Goal: Task Accomplishment & Management: Manage account settings

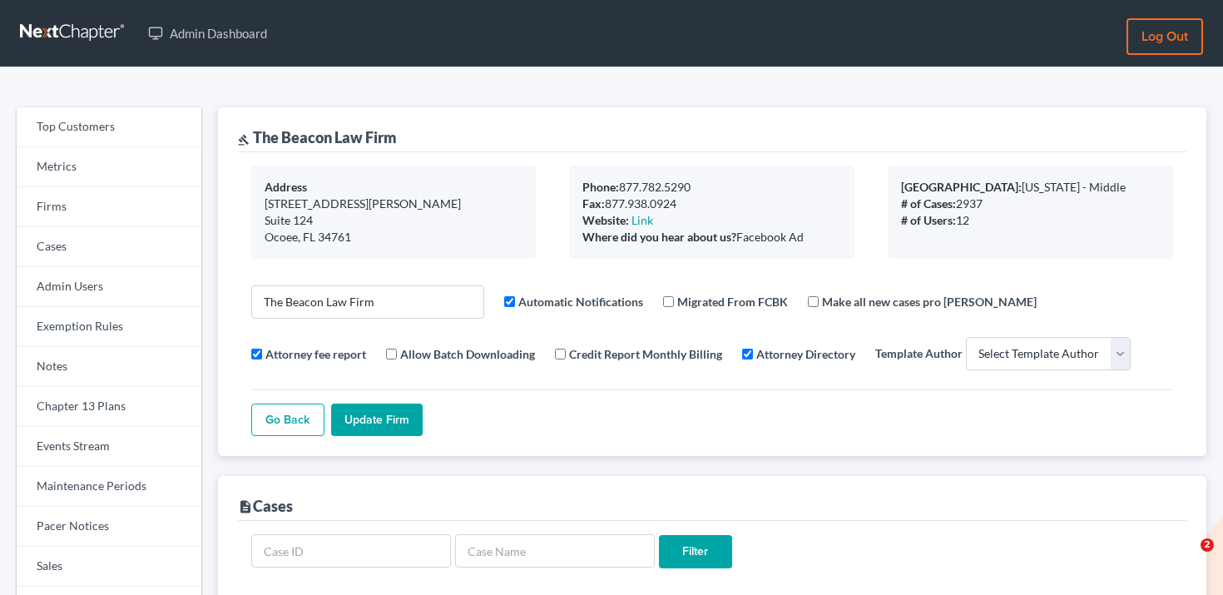
select select
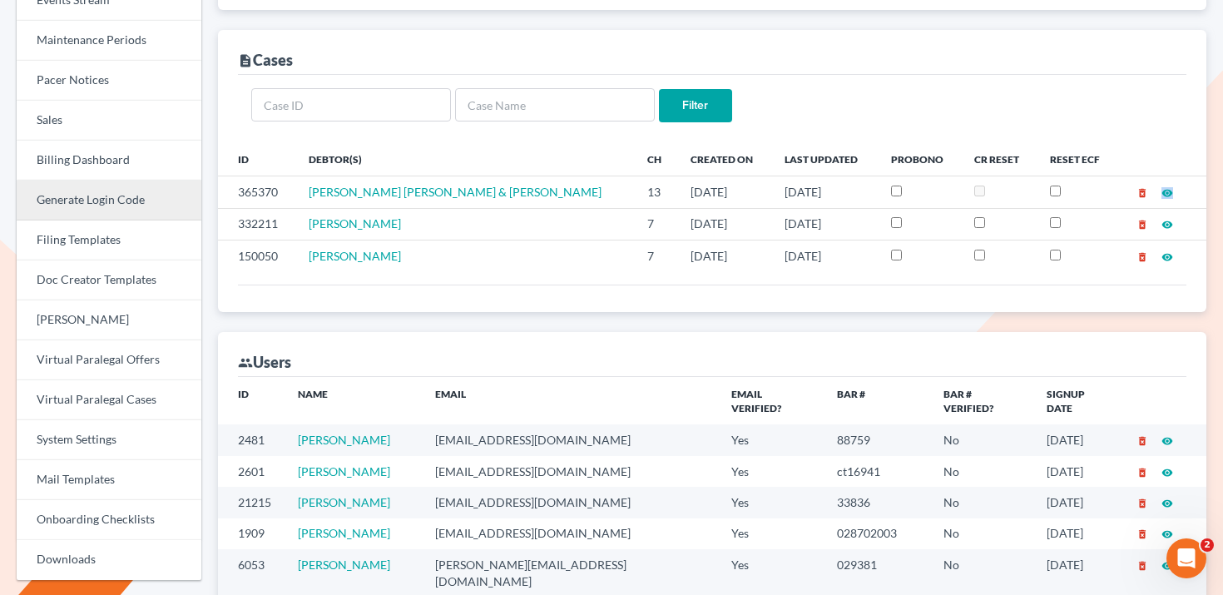
scroll to position [101, 0]
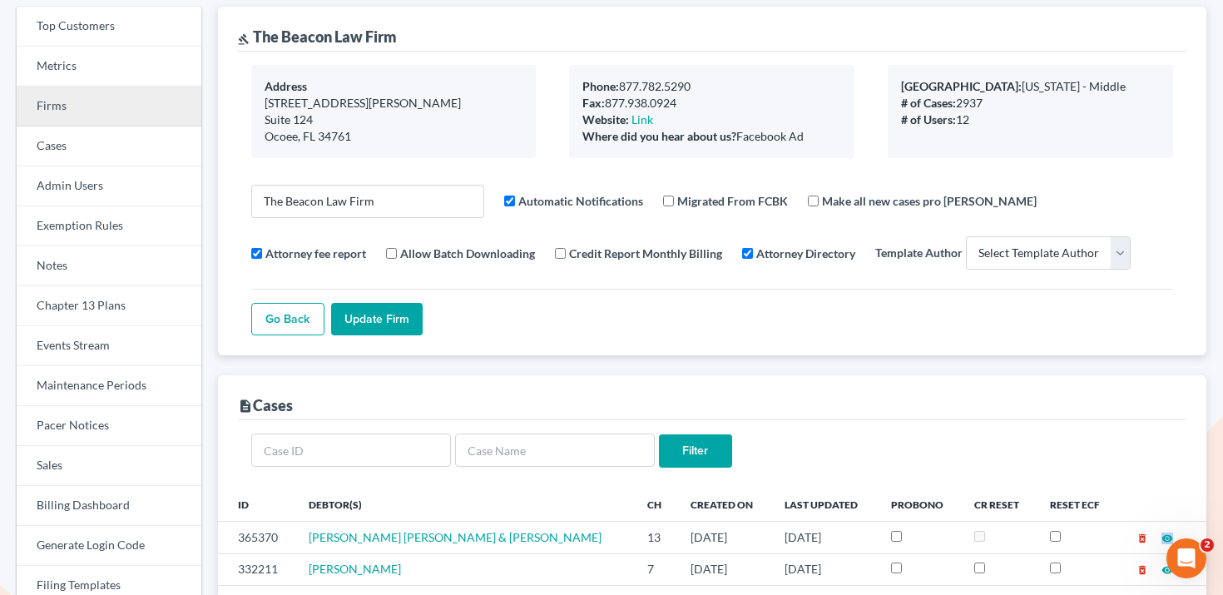
click at [115, 104] on link "Firms" at bounding box center [109, 106] width 185 height 40
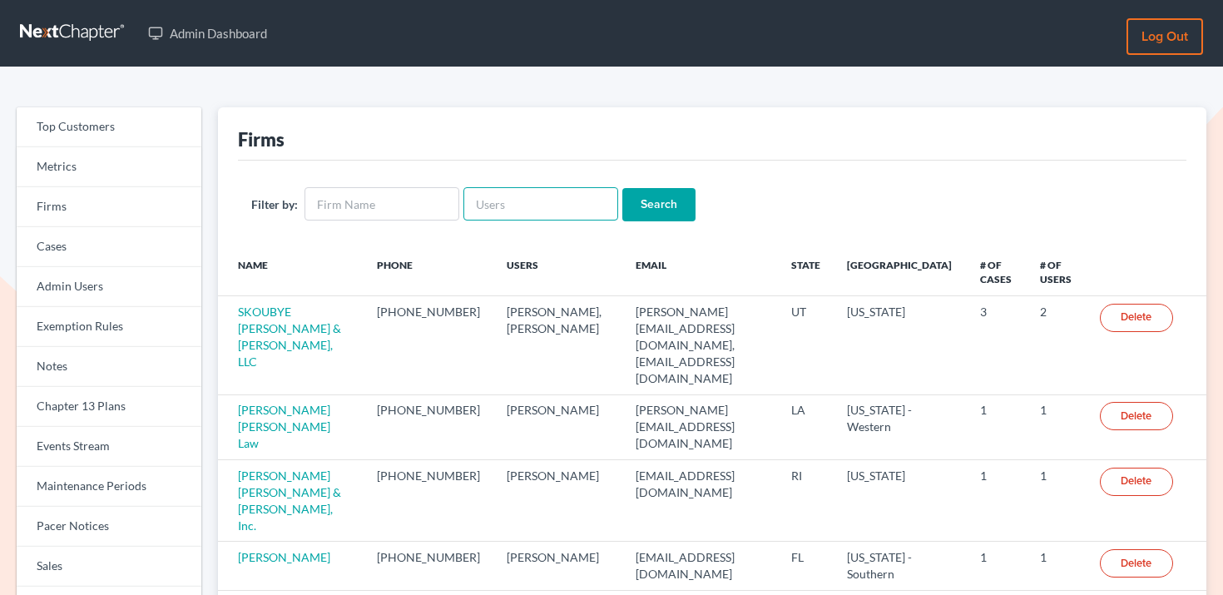
click at [542, 207] on input "text" at bounding box center [540, 203] width 155 height 33
paste input "rpatton@pattondean.com"
type input "rpatton@pattondean.com"
click at [640, 209] on input "Search" at bounding box center [658, 204] width 73 height 33
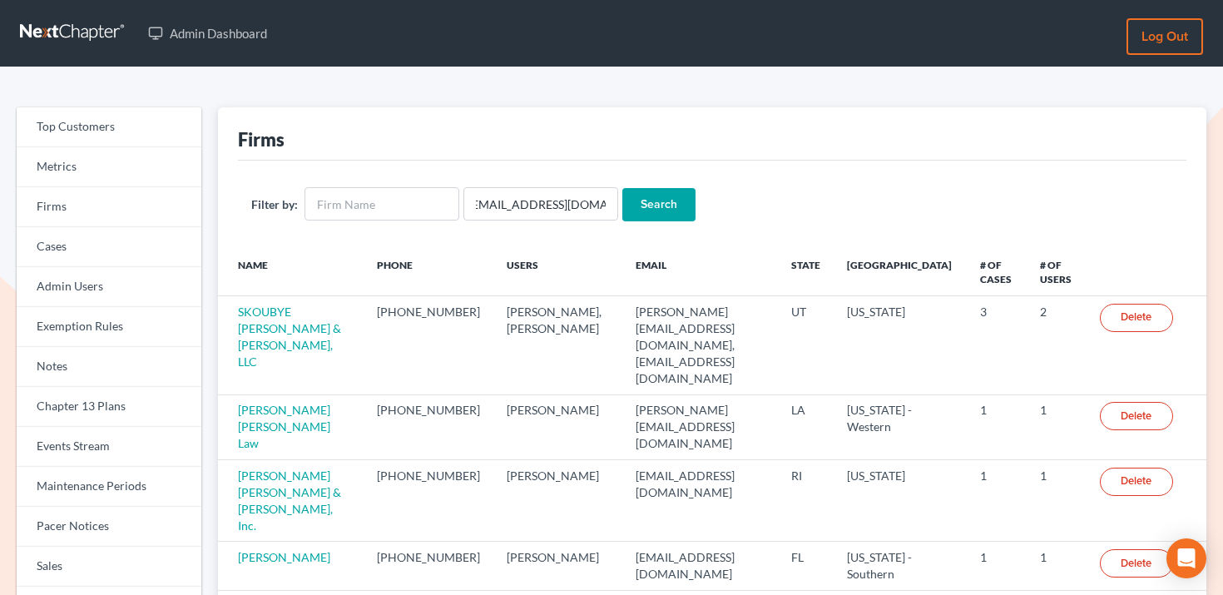
scroll to position [0, 0]
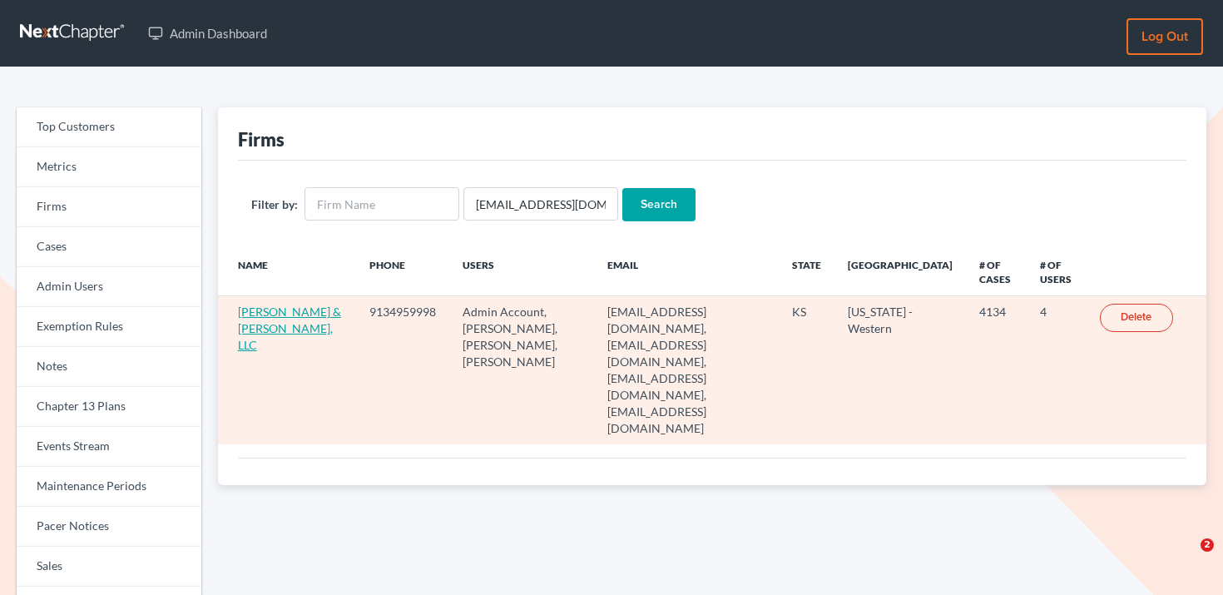
click at [261, 314] on link "Patton & Dean, LLC" at bounding box center [289, 327] width 103 height 47
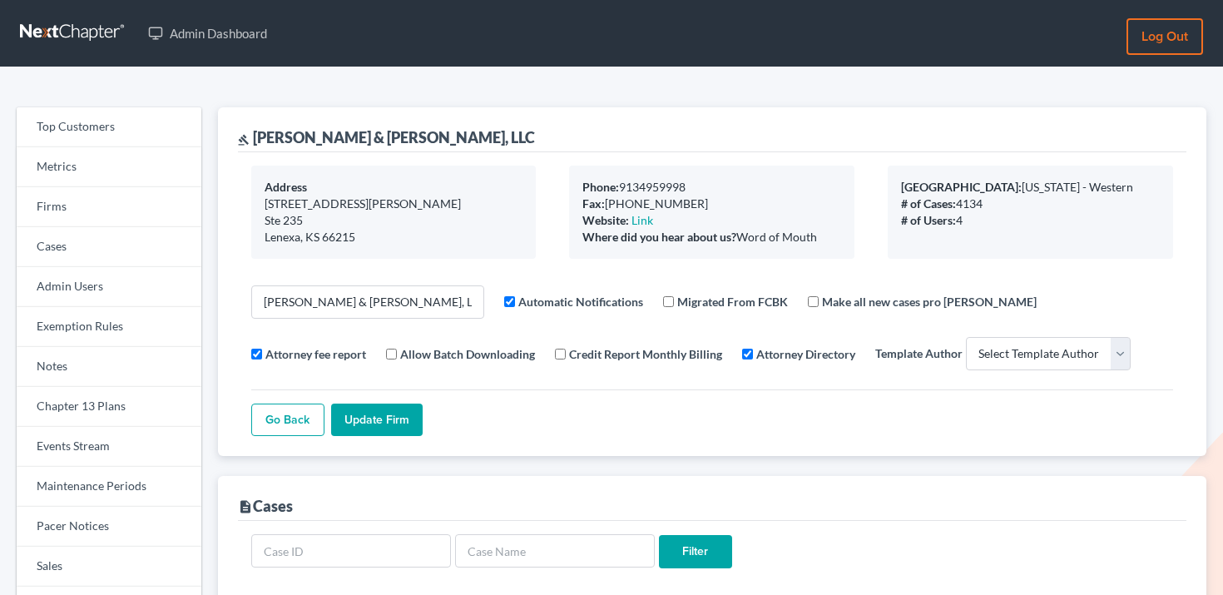
select select
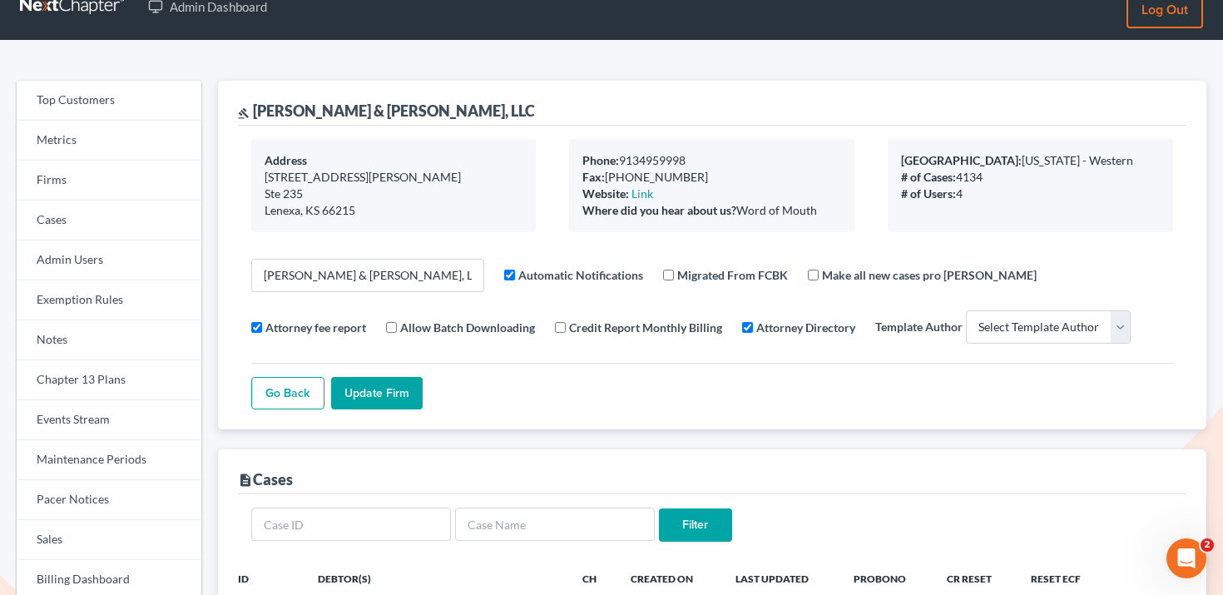
scroll to position [332, 0]
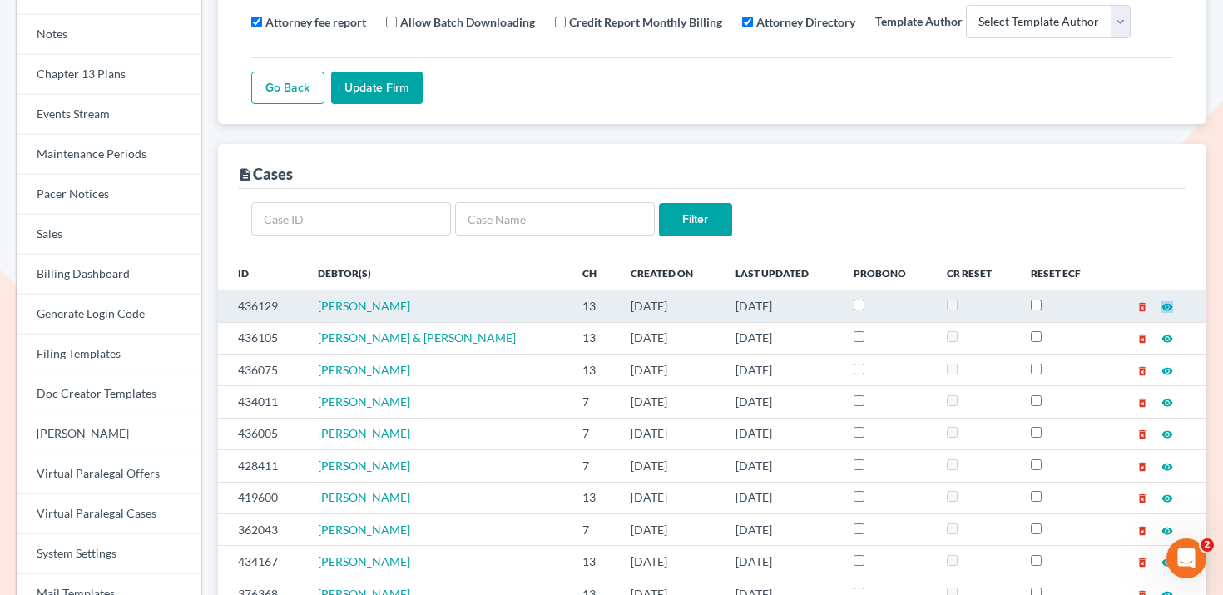
drag, startPoint x: 421, startPoint y: 312, endPoint x: 304, endPoint y: 303, distance: 116.8
click at [304, 303] on tr "436129 Mercedes Lowry 13 09/08/2025 09/08/2025 delete_forever visibility" at bounding box center [712, 306] width 988 height 32
copy tr "Mercedes Lowry"
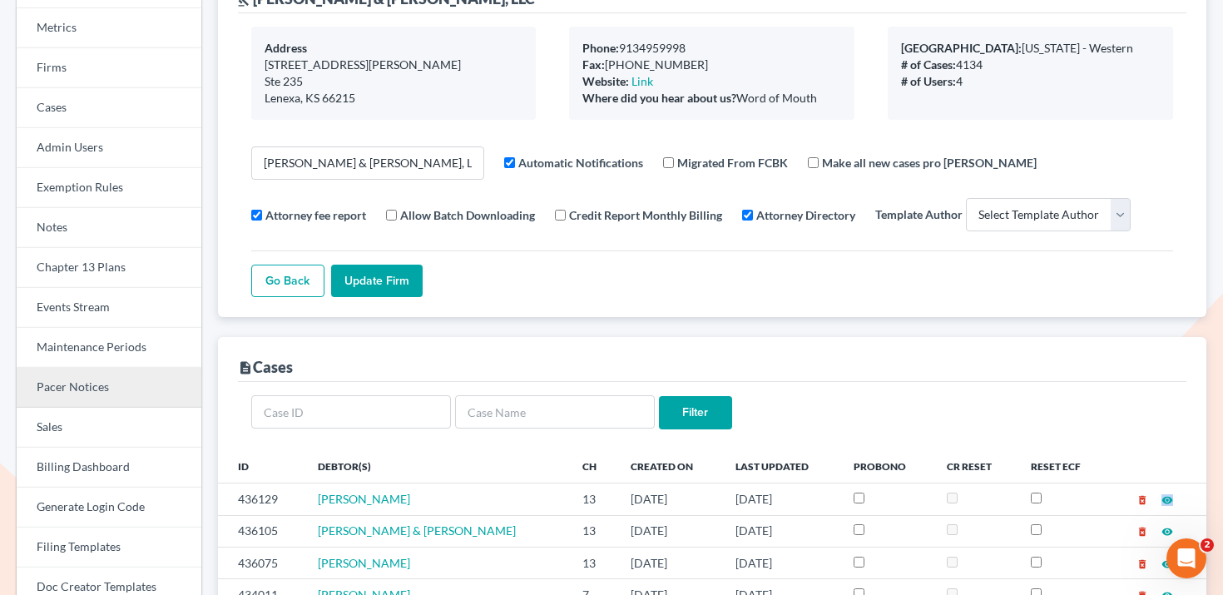
scroll to position [0, 0]
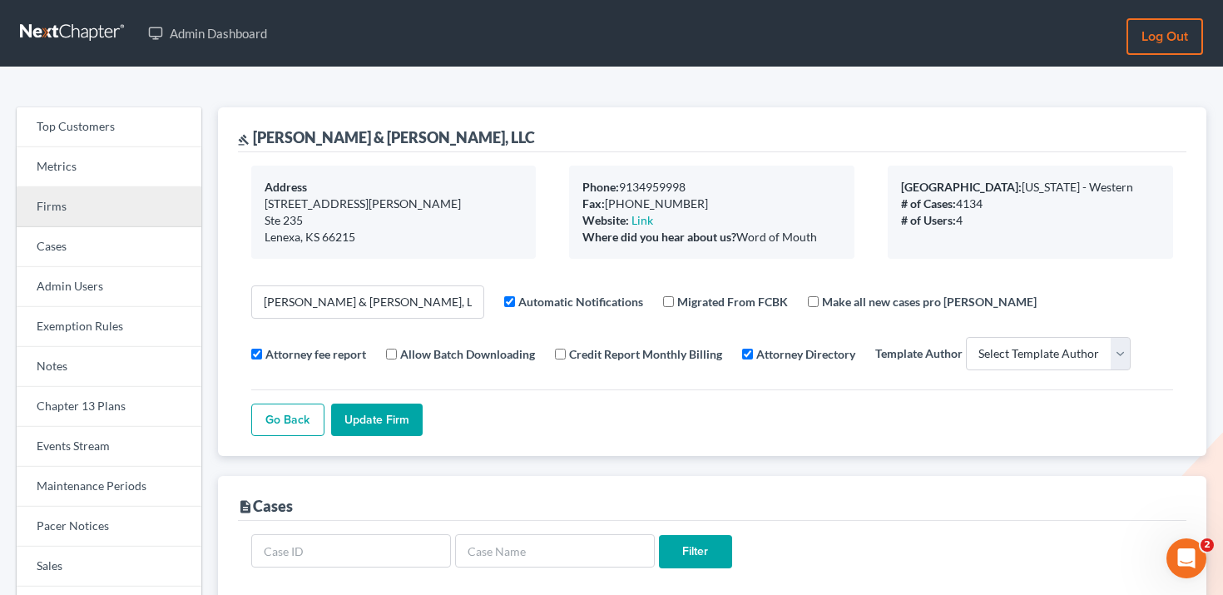
click at [146, 218] on link "Firms" at bounding box center [109, 207] width 185 height 40
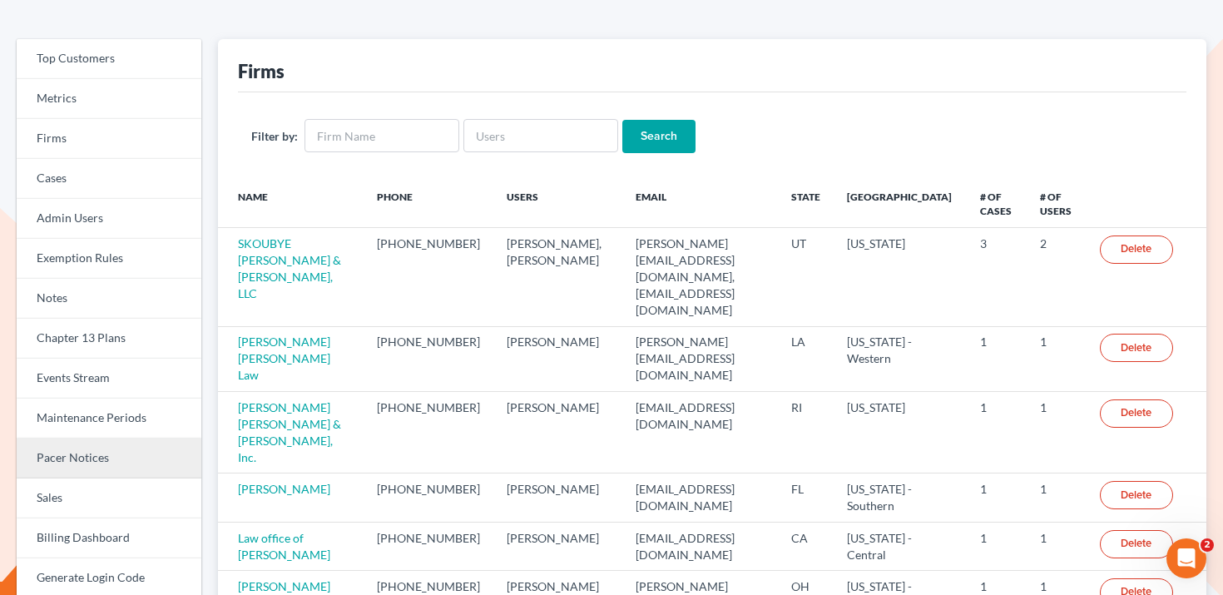
scroll to position [103, 0]
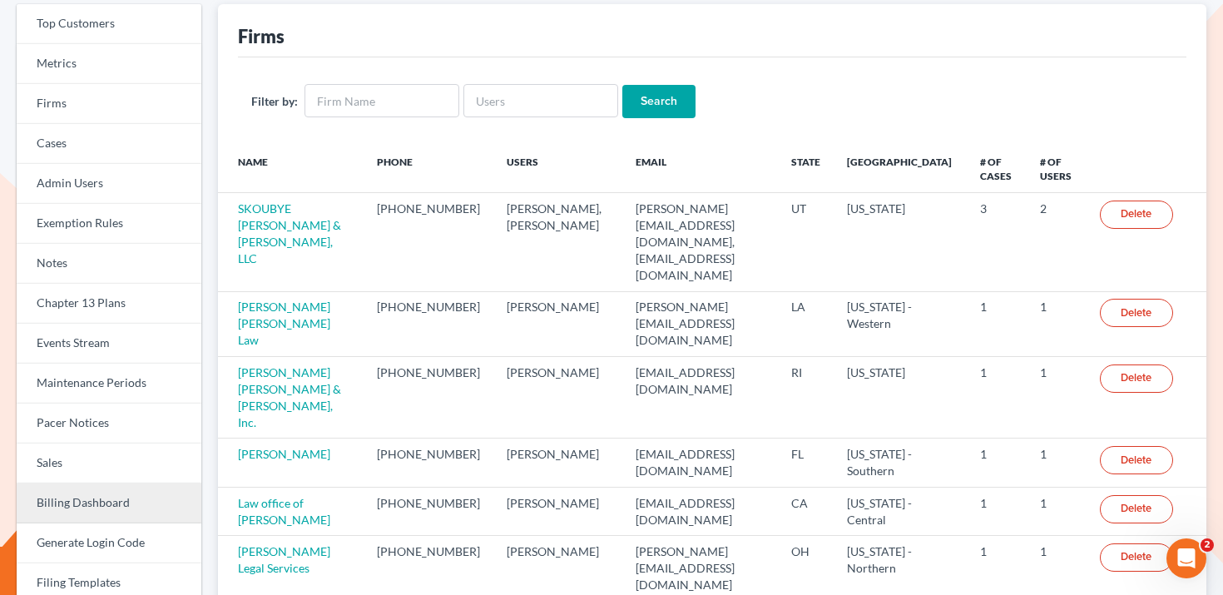
click at [120, 504] on link "Billing Dashboard" at bounding box center [109, 503] width 185 height 40
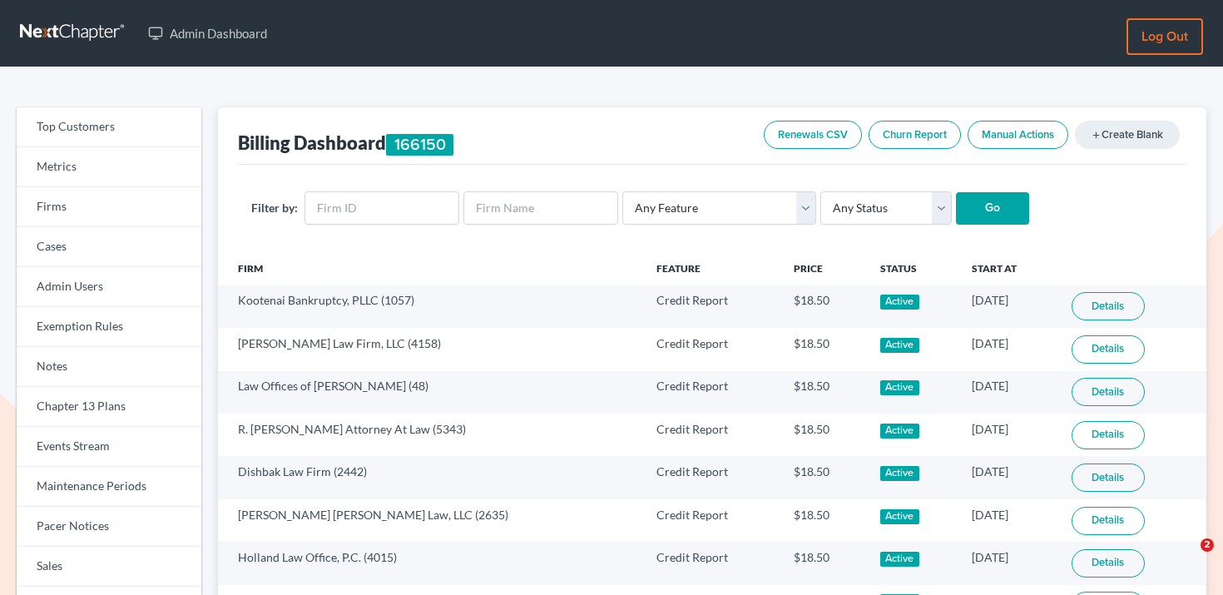
click at [408, 185] on div "Filter by: Any Feature Start Plus Plan Pro Plus Plan Whoa Plan Credit Report Cr…" at bounding box center [712, 208] width 948 height 87
click at [403, 211] on input "text" at bounding box center [381, 207] width 155 height 33
paste input "5538"
type input "5538"
click at [880, 200] on select "Any Status Active Inactive Pending Expired Error Pending Charges" at bounding box center [885, 207] width 131 height 33
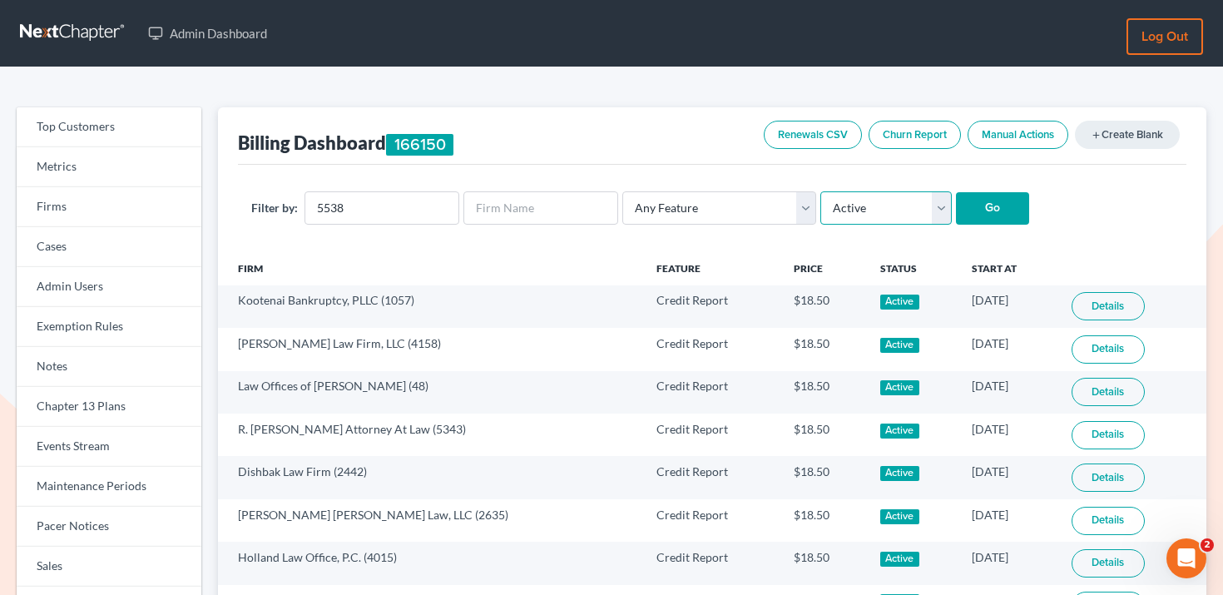
click at [820, 191] on select "Any Status Active Inactive Pending Expired Error Pending Charges" at bounding box center [885, 207] width 131 height 33
click at [880, 212] on select "Any Status Active Inactive Pending Expired Error Pending Charges" at bounding box center [885, 207] width 131 height 33
select select "pending"
click at [820, 191] on select "Any Status Active Inactive Pending Expired Error Pending Charges" at bounding box center [885, 207] width 131 height 33
click at [983, 207] on input "Go" at bounding box center [992, 208] width 73 height 33
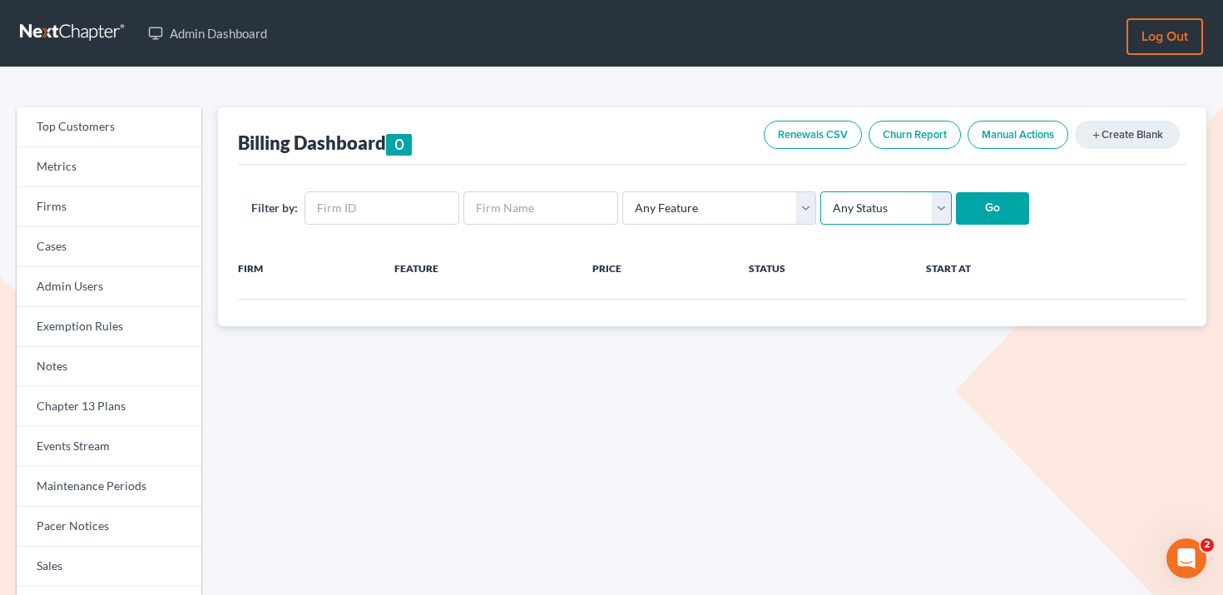
click at [860, 220] on select "Any Status Active Inactive Pending Expired Error Pending Charges" at bounding box center [885, 207] width 131 height 33
select select "active"
click at [820, 191] on select "Any Status Active Inactive Pending Expired Error Pending Charges" at bounding box center [885, 207] width 131 height 33
click at [353, 205] on input "text" at bounding box center [381, 207] width 155 height 33
paste input "5538"
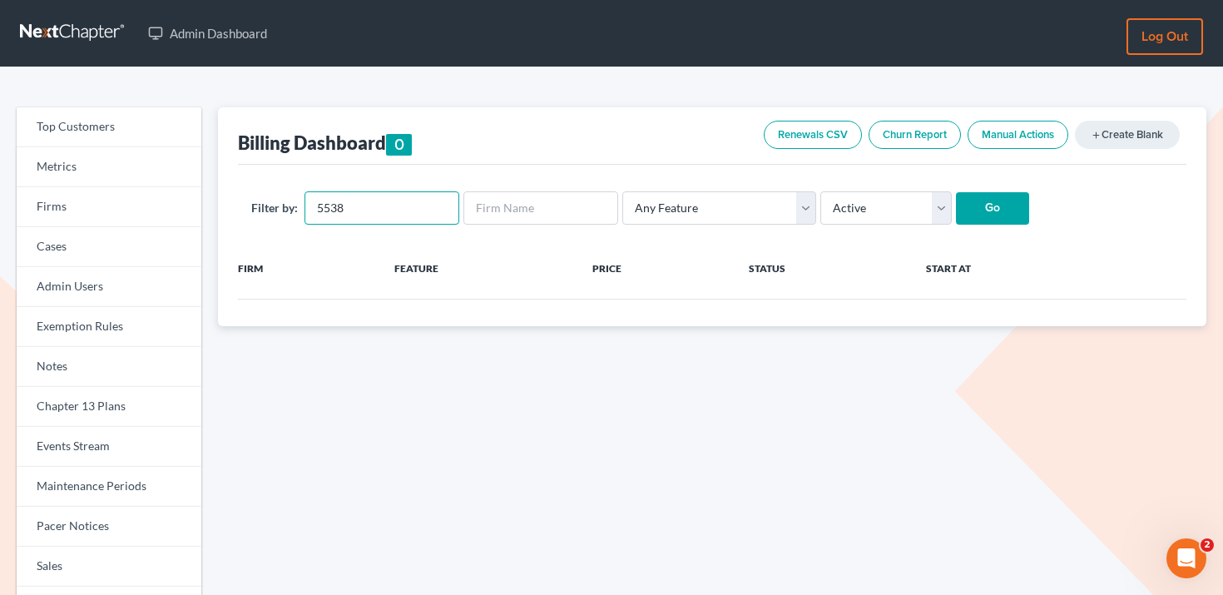
type input "5538"
click at [961, 204] on input "Go" at bounding box center [992, 208] width 73 height 33
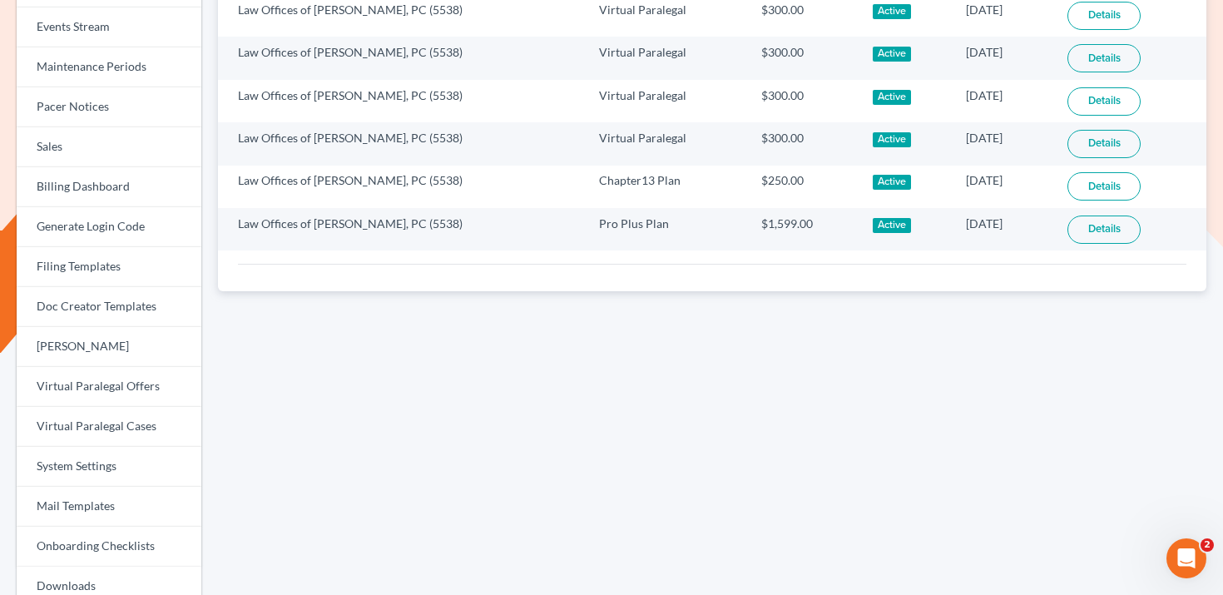
scroll to position [427, 0]
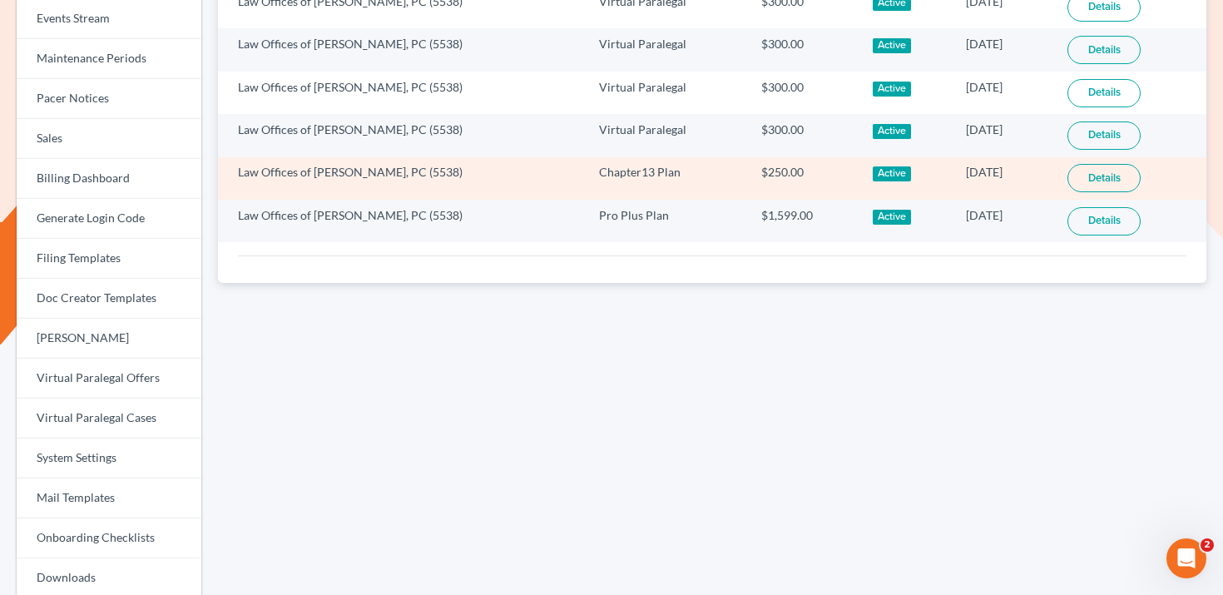
click at [1093, 183] on link "Details" at bounding box center [1103, 178] width 73 height 28
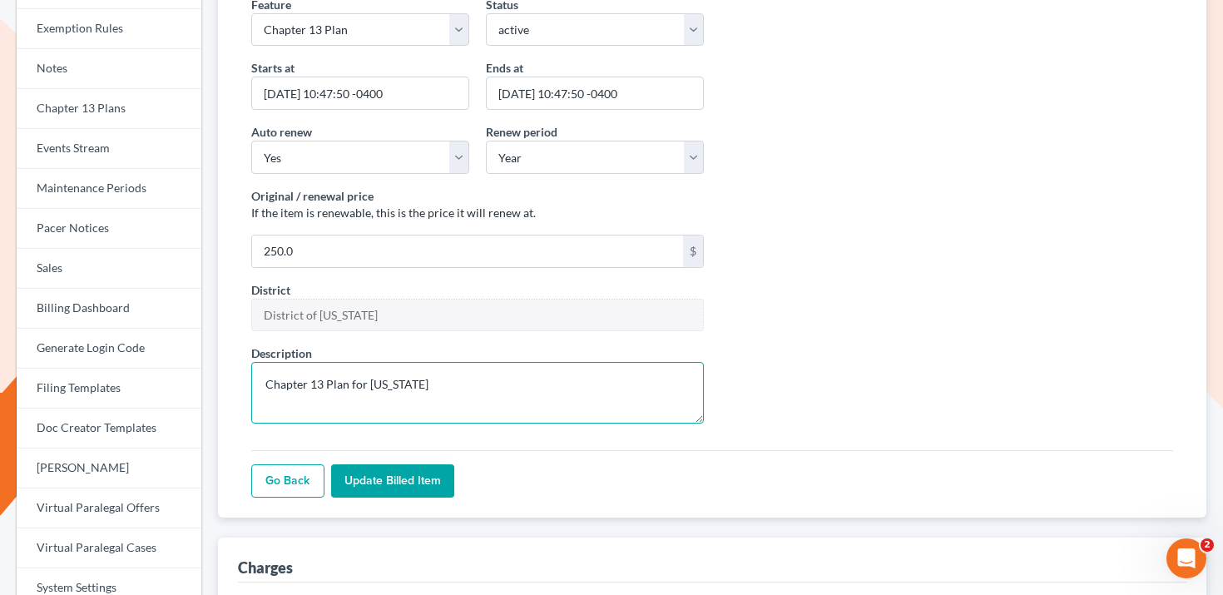
drag, startPoint x: 606, startPoint y: 392, endPoint x: 351, endPoint y: 386, distance: 255.4
click at [351, 386] on textarea "Chapter 13 Plan for [US_STATE]" at bounding box center [477, 393] width 452 height 62
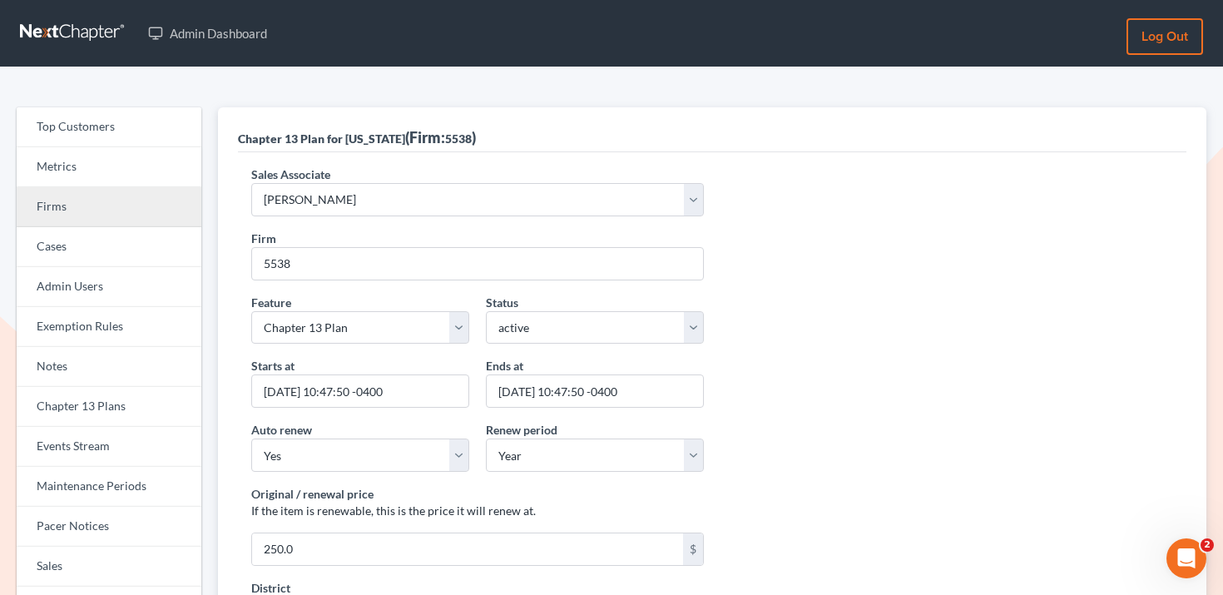
click at [113, 203] on link "Firms" at bounding box center [109, 207] width 185 height 40
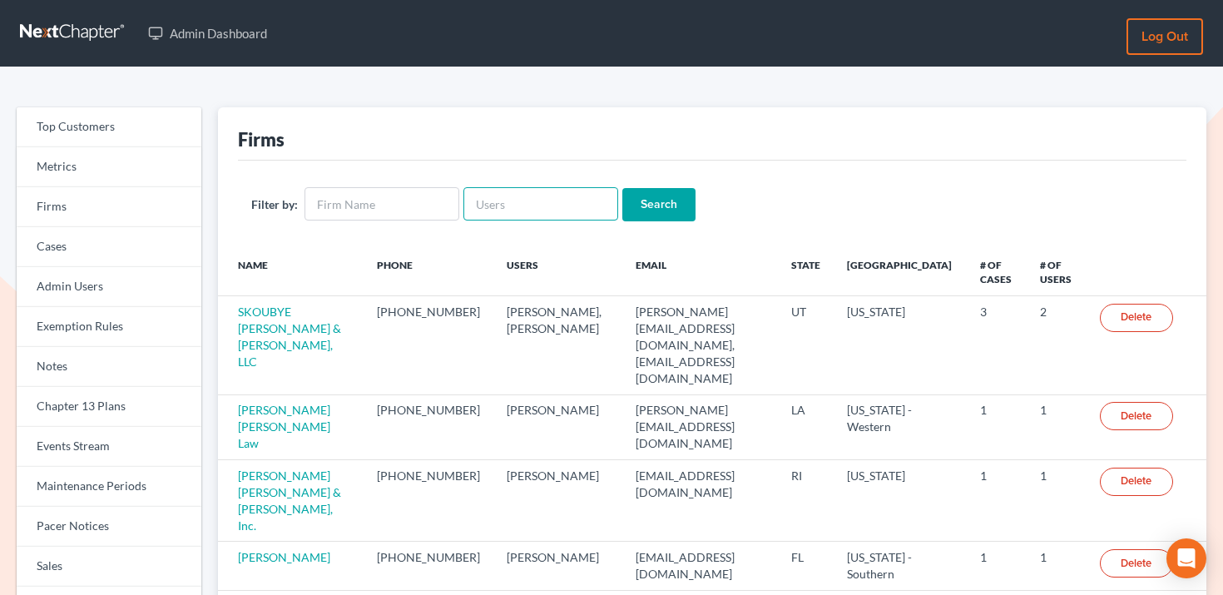
click at [522, 190] on input "text" at bounding box center [540, 203] width 155 height 33
paste input "[EMAIL_ADDRESS][DOMAIN_NAME]"
type input "[EMAIL_ADDRESS][DOMAIN_NAME]"
click at [657, 194] on input "Search" at bounding box center [658, 204] width 73 height 33
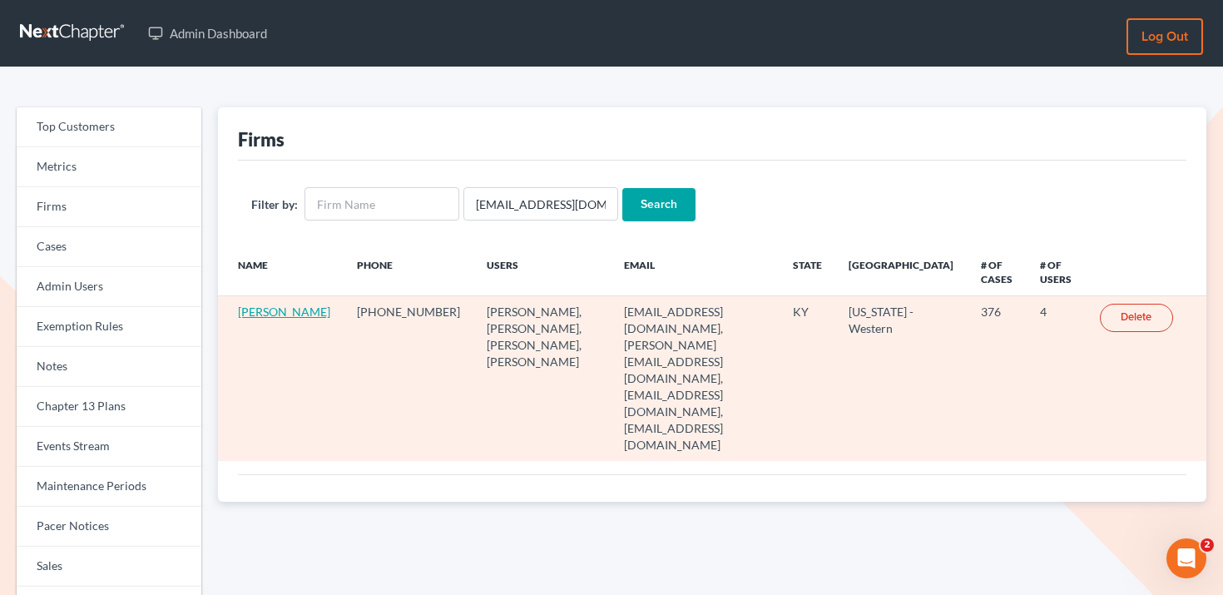
click at [263, 319] on link "[PERSON_NAME]" at bounding box center [284, 311] width 92 height 14
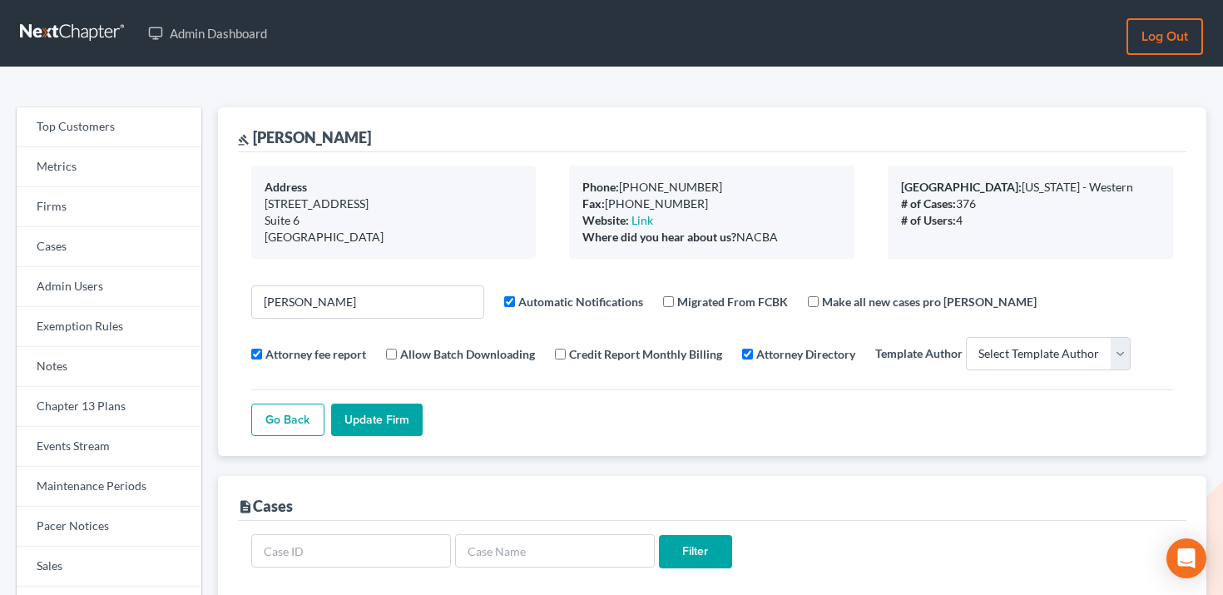
select select
click at [94, 220] on link "Firms" at bounding box center [109, 207] width 185 height 40
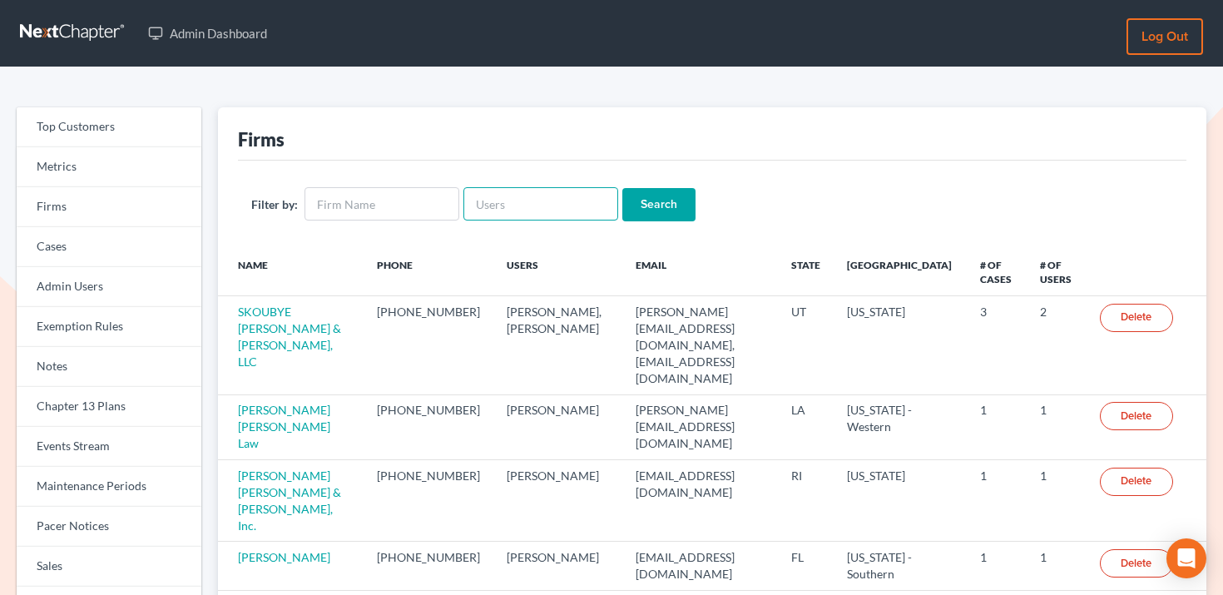
click at [493, 200] on input "text" at bounding box center [540, 203] width 155 height 33
paste input "[DOMAIN_NAME][EMAIL_ADDRESS][DOMAIN_NAME]"
type input "[DOMAIN_NAME][EMAIL_ADDRESS][DOMAIN_NAME]"
click at [635, 196] on input "Search" at bounding box center [658, 204] width 73 height 33
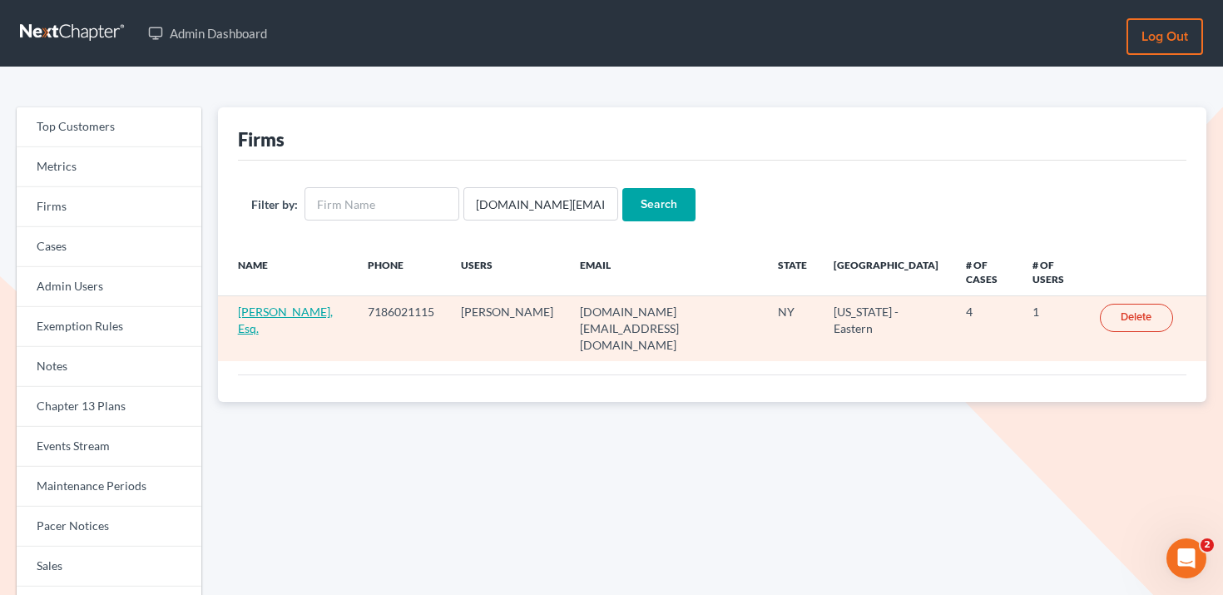
click at [326, 304] on link "[PERSON_NAME], Esq." at bounding box center [285, 319] width 95 height 31
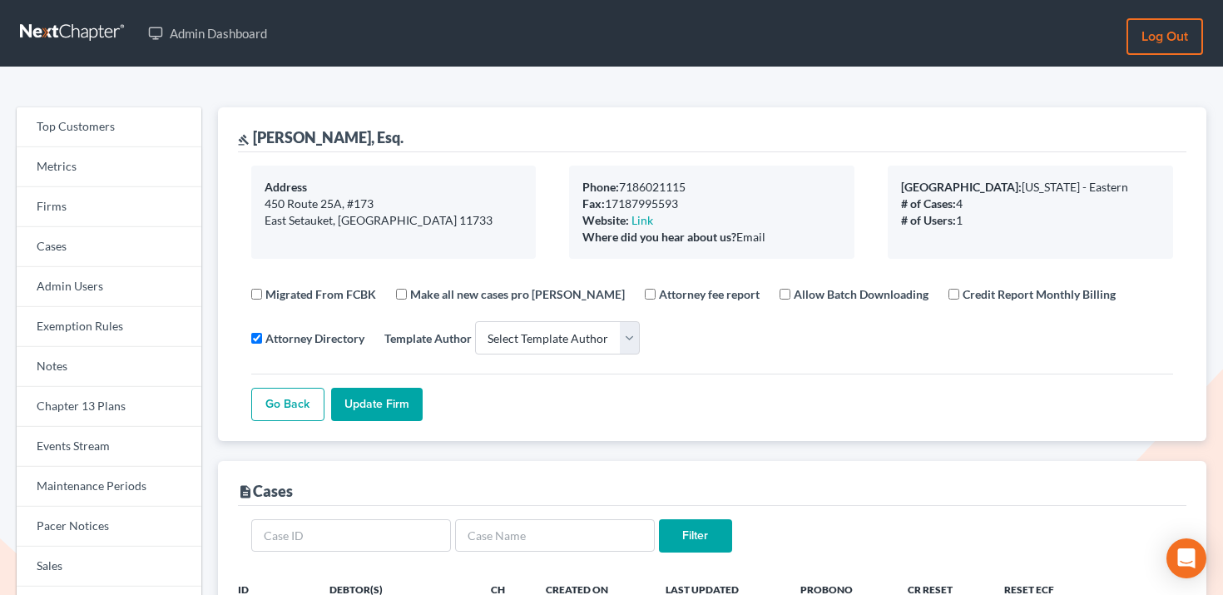
select select
click at [115, 205] on link "Firms" at bounding box center [109, 207] width 185 height 40
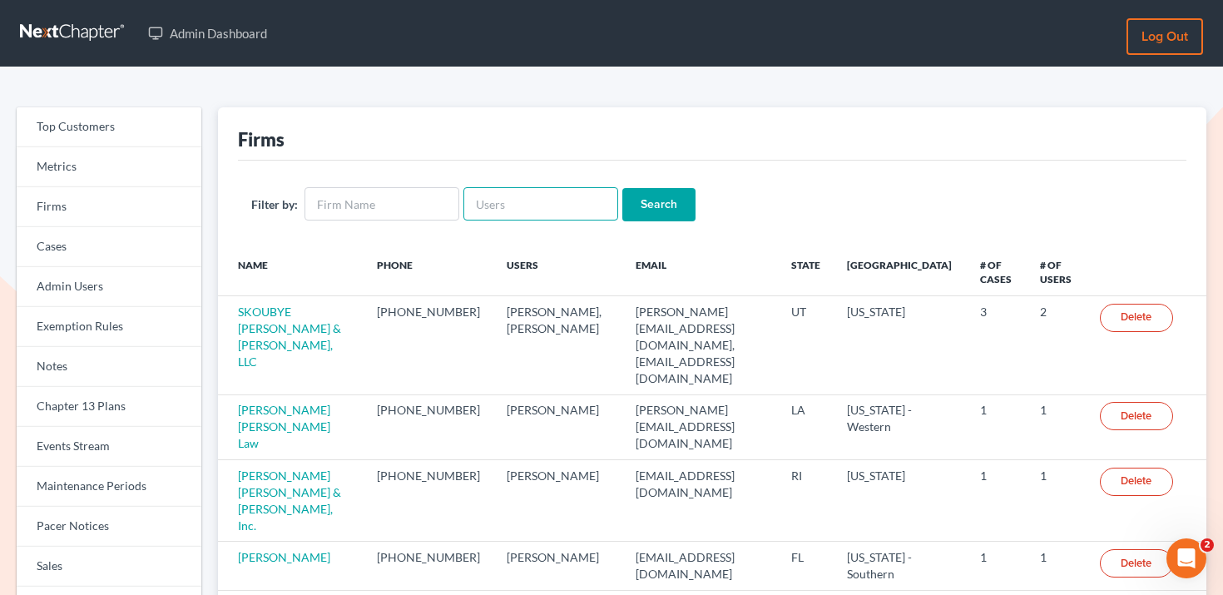
click at [563, 202] on input "text" at bounding box center [540, 203] width 155 height 33
paste input "[EMAIL_ADDRESS][DOMAIN_NAME]"
type input "[EMAIL_ADDRESS][DOMAIN_NAME]"
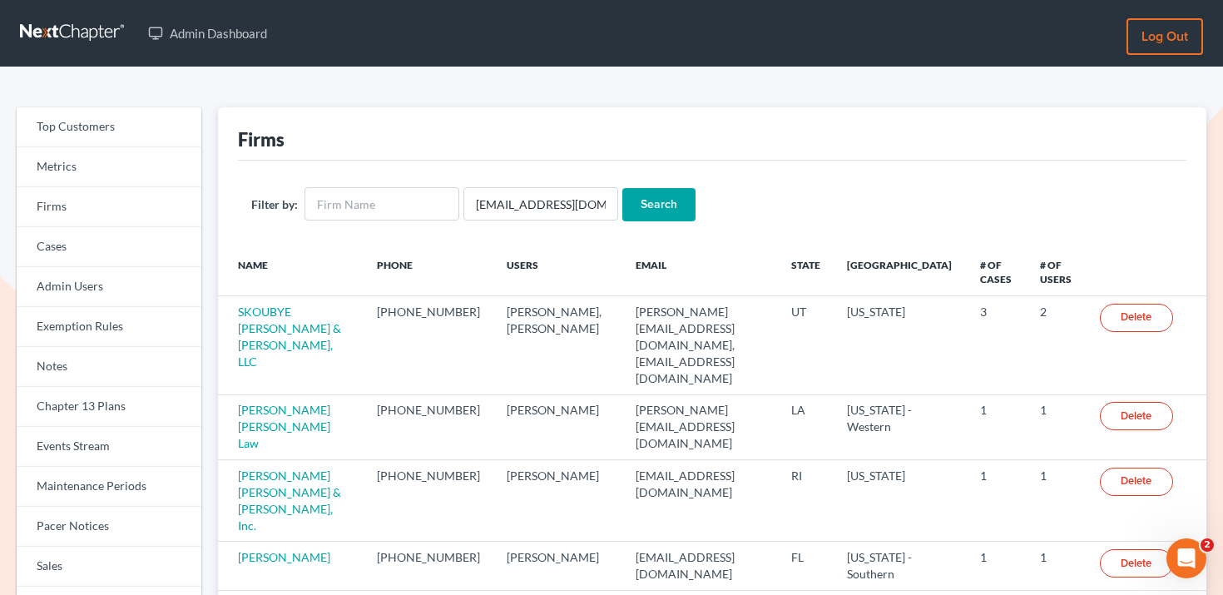
click at [663, 200] on input "Search" at bounding box center [658, 204] width 73 height 33
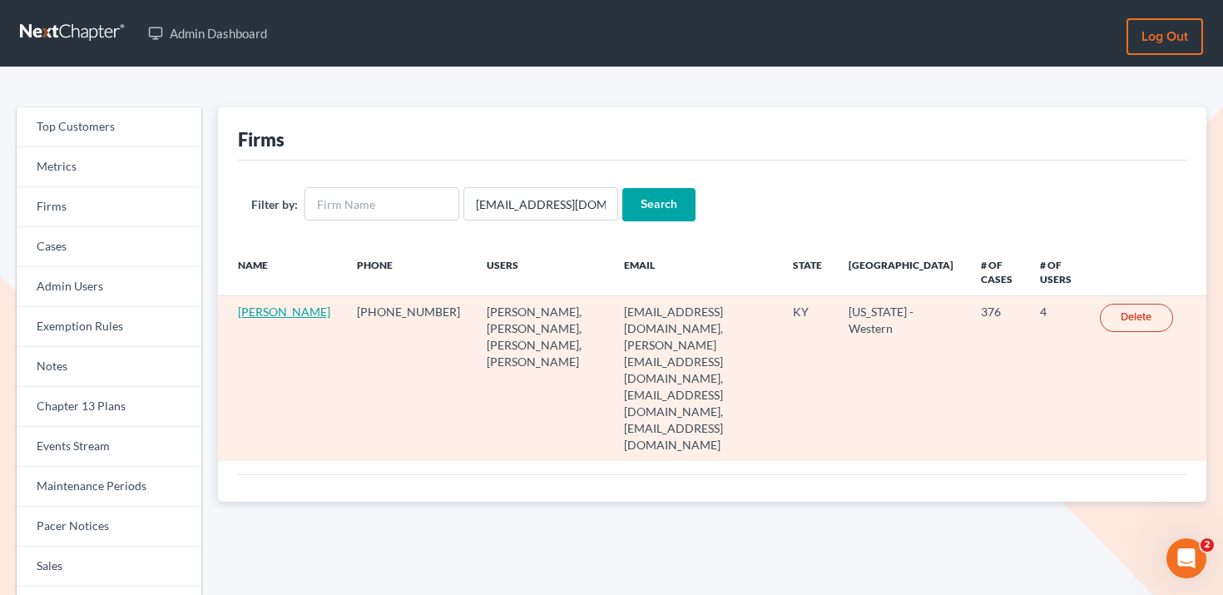
click at [257, 319] on link "[PERSON_NAME]" at bounding box center [284, 311] width 92 height 14
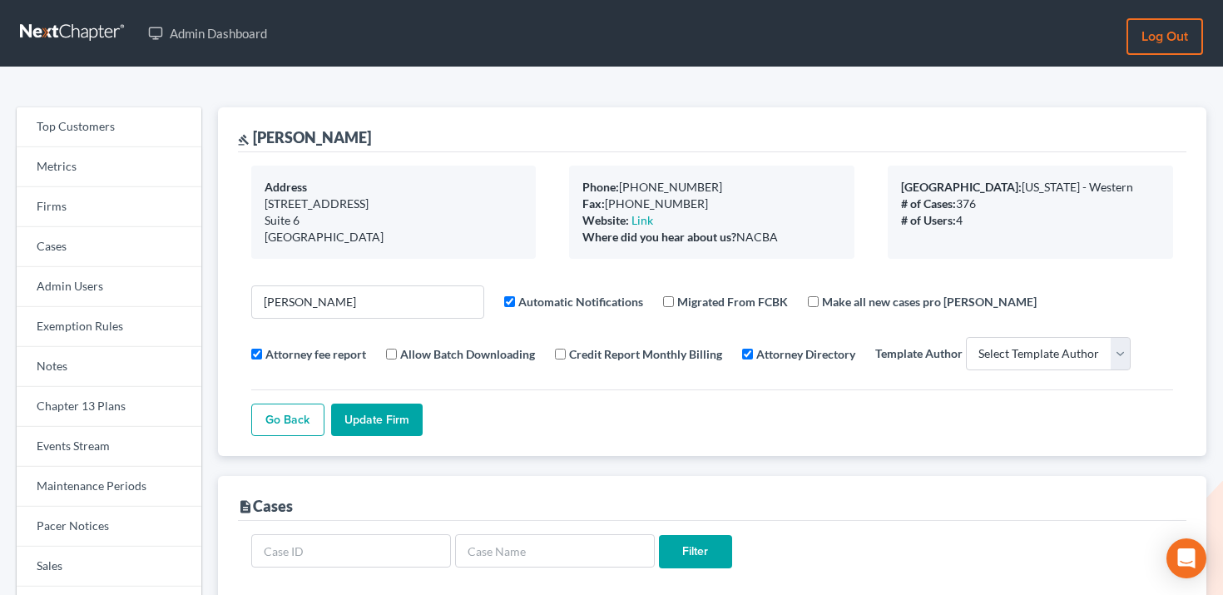
select select
click at [126, 205] on link "Firms" at bounding box center [109, 207] width 185 height 40
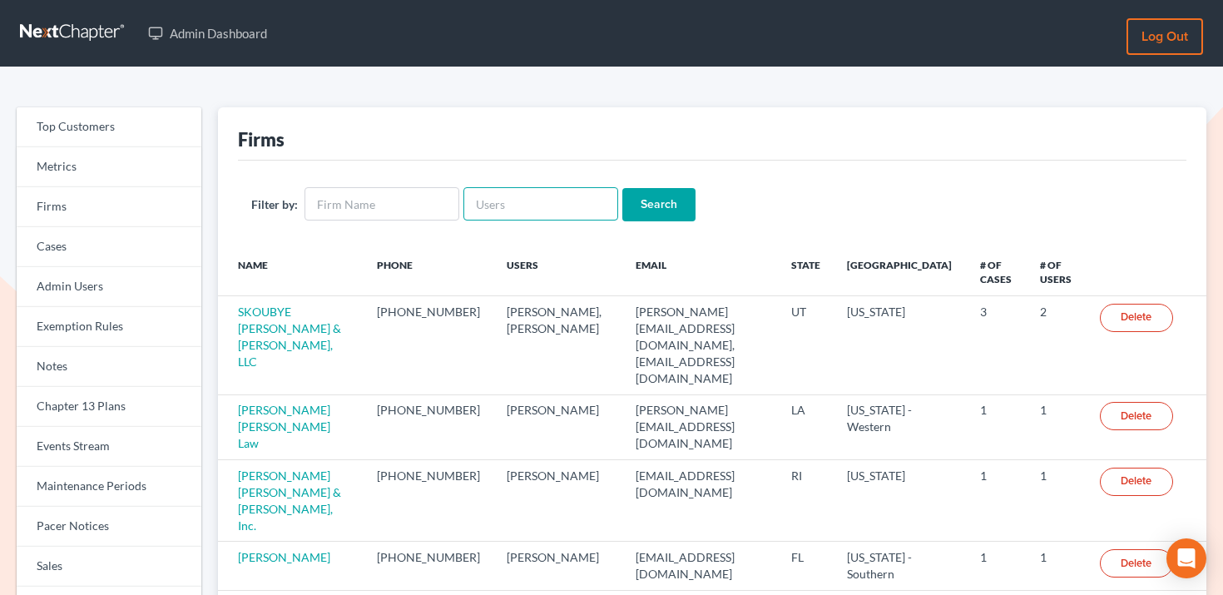
click at [523, 217] on input "text" at bounding box center [540, 203] width 155 height 33
paste input "[DOMAIN_NAME][EMAIL_ADDRESS][DOMAIN_NAME]"
type input "[DOMAIN_NAME][EMAIL_ADDRESS][DOMAIN_NAME]"
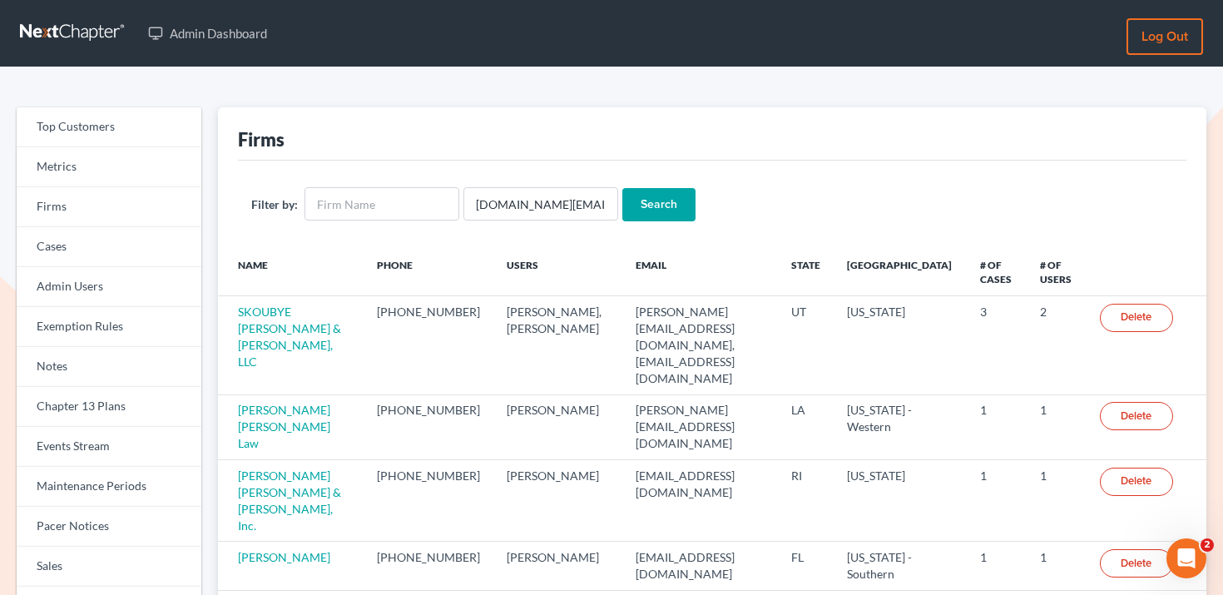
click at [650, 210] on input "Search" at bounding box center [658, 204] width 73 height 33
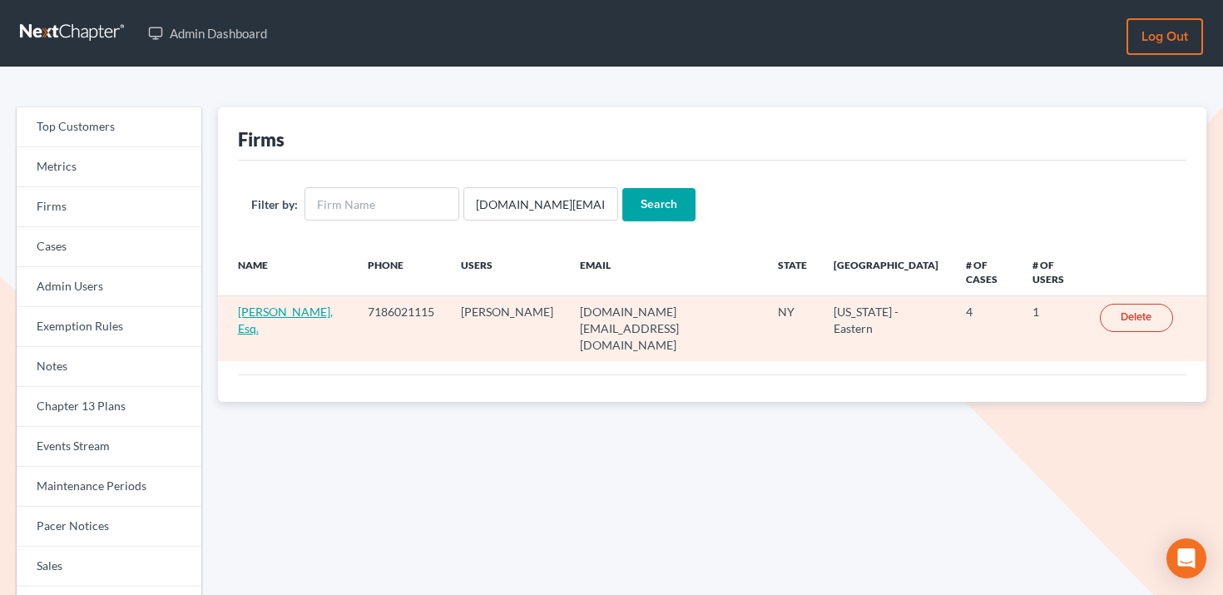
click at [284, 304] on link "[PERSON_NAME], Esq." at bounding box center [285, 319] width 95 height 31
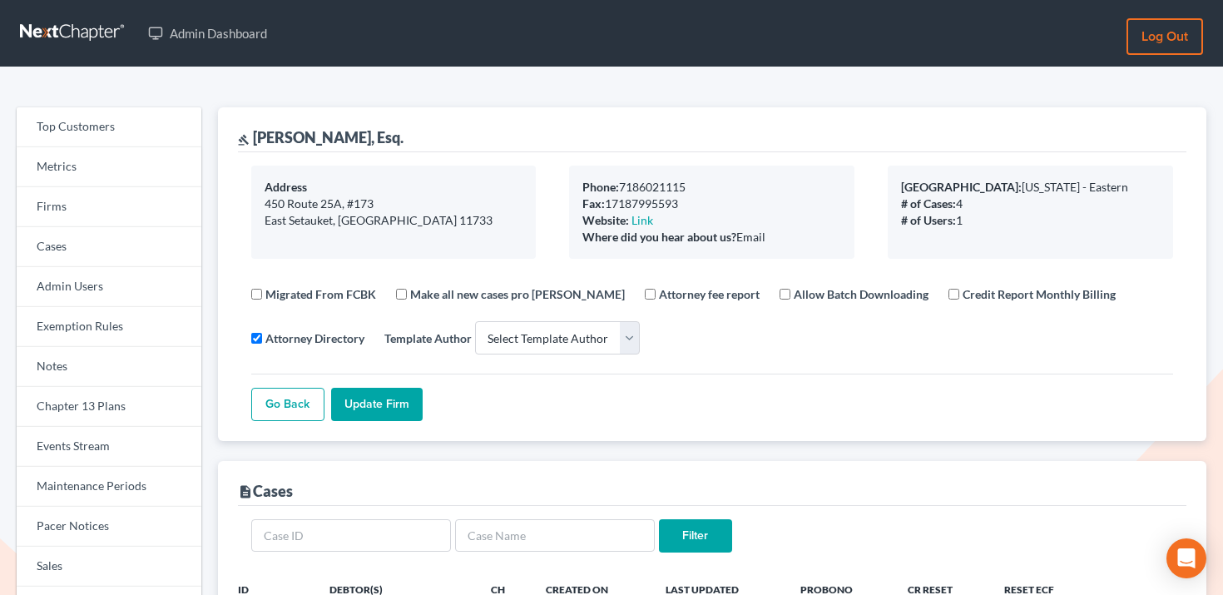
select select
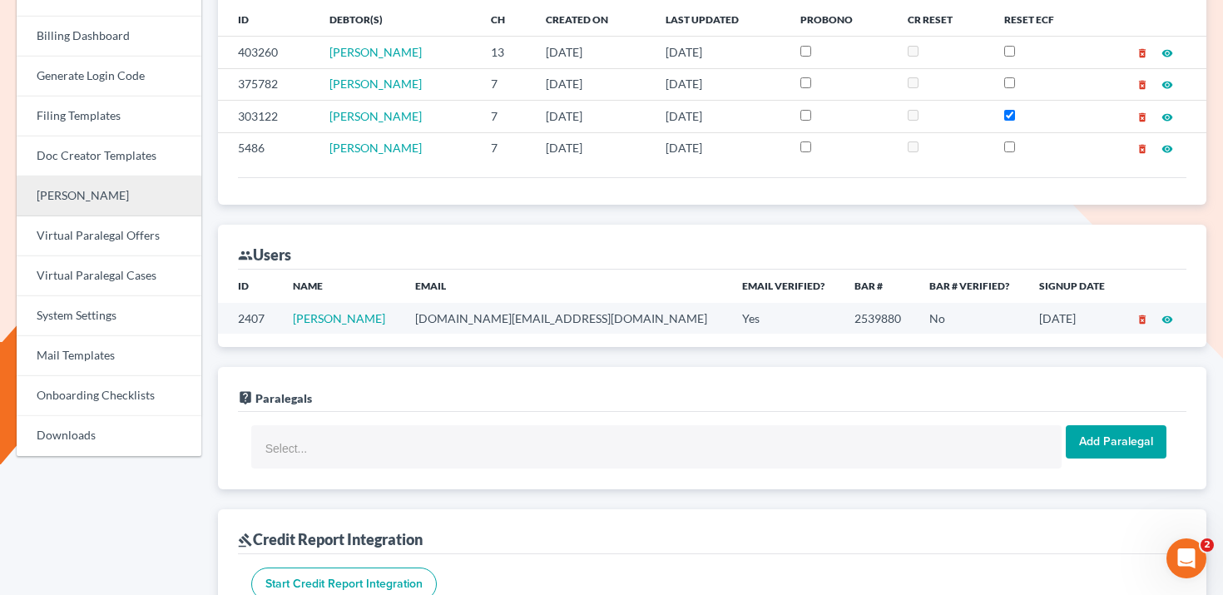
scroll to position [553, 0]
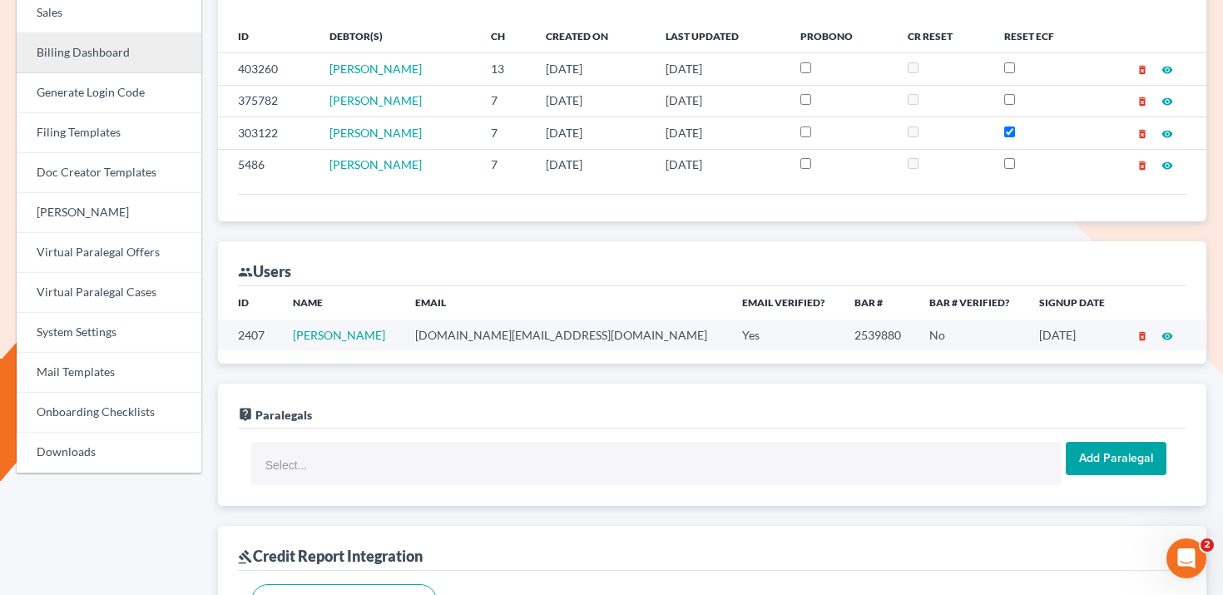
click at [131, 54] on link "Billing Dashboard" at bounding box center [109, 53] width 185 height 40
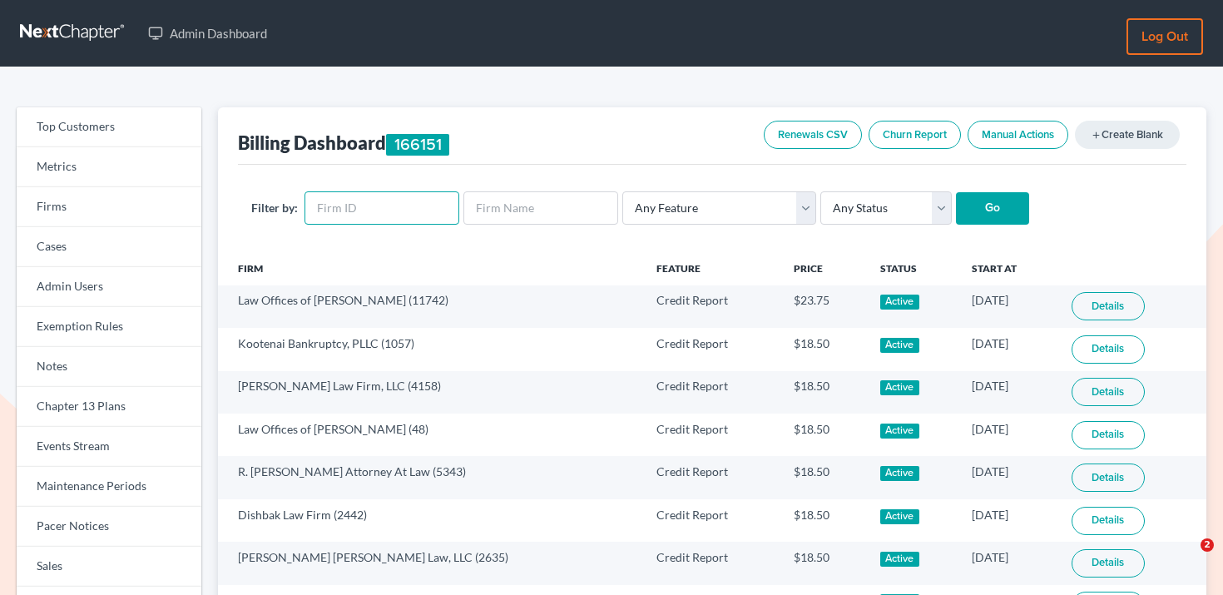
click at [352, 215] on input "text" at bounding box center [381, 207] width 155 height 33
paste input "1771"
type input "1771"
click at [882, 207] on select "Any Status Active Inactive Pending Expired Error Pending Charges" at bounding box center [885, 207] width 131 height 33
select select "active"
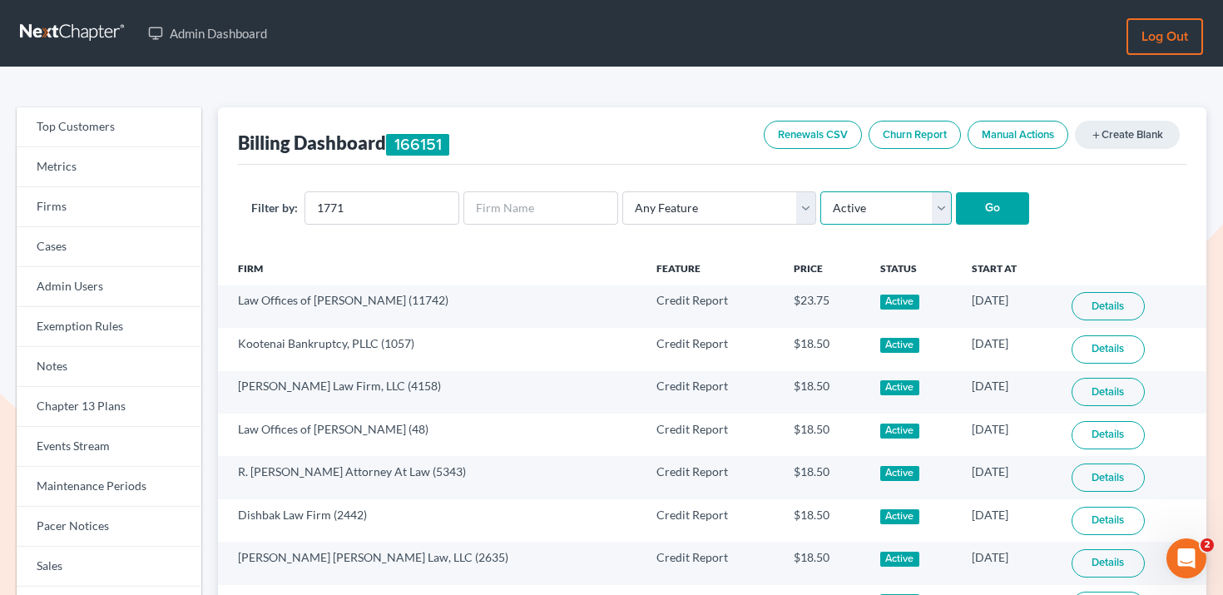
click at [820, 191] on select "Any Status Active Inactive Pending Expired Error Pending Charges" at bounding box center [885, 207] width 131 height 33
click at [960, 210] on input "Go" at bounding box center [992, 208] width 73 height 33
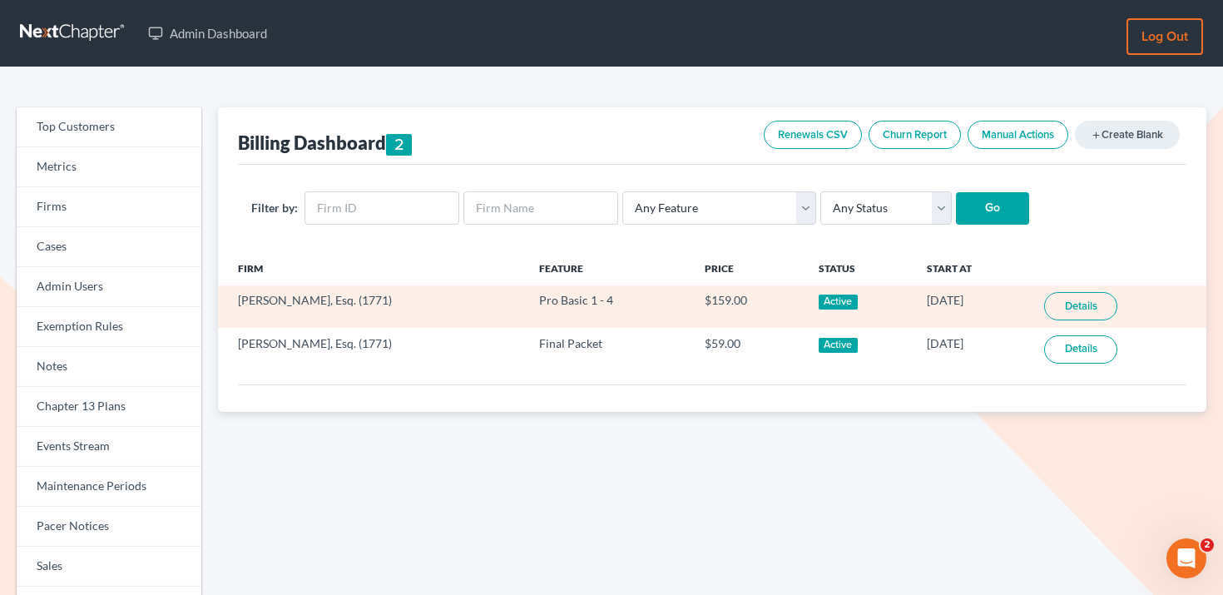
click at [1095, 308] on link "Details" at bounding box center [1080, 306] width 73 height 28
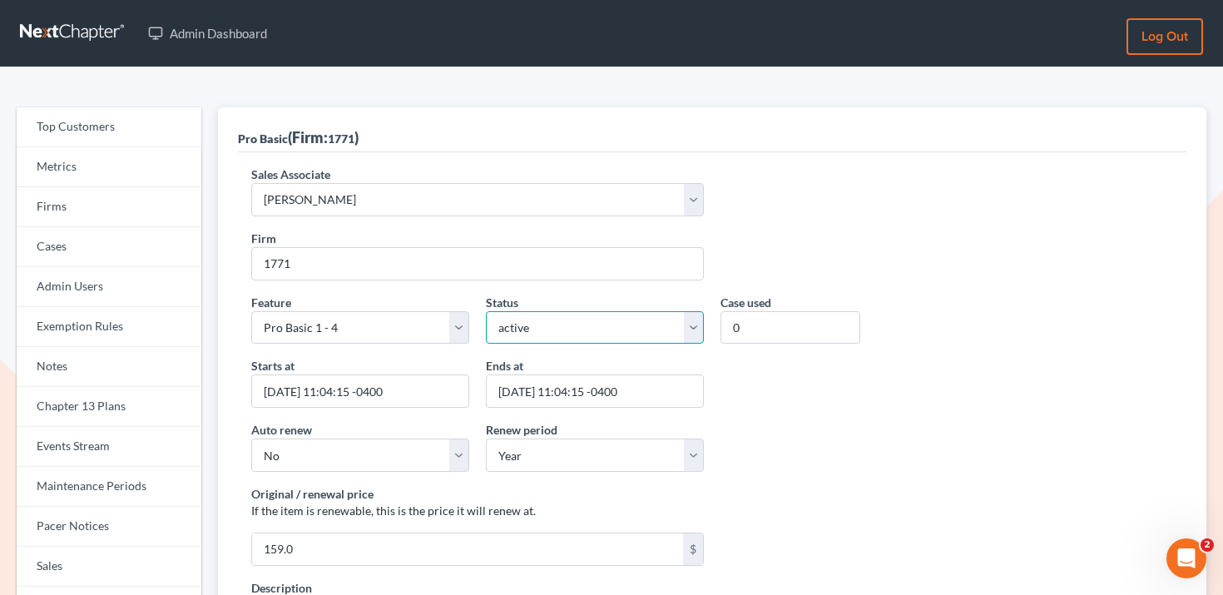
click at [595, 322] on select "active inactive pending expired error pending_charges" at bounding box center [595, 327] width 218 height 33
select select "expired"
click at [486, 311] on select "active inactive pending expired error pending_charges" at bounding box center [595, 327] width 218 height 33
click at [522, 392] on input "[DATE] 11:04:15 -0400" at bounding box center [595, 390] width 218 height 33
click at [561, 395] on input "[DATE] 11:04:15 -0400" at bounding box center [595, 390] width 218 height 33
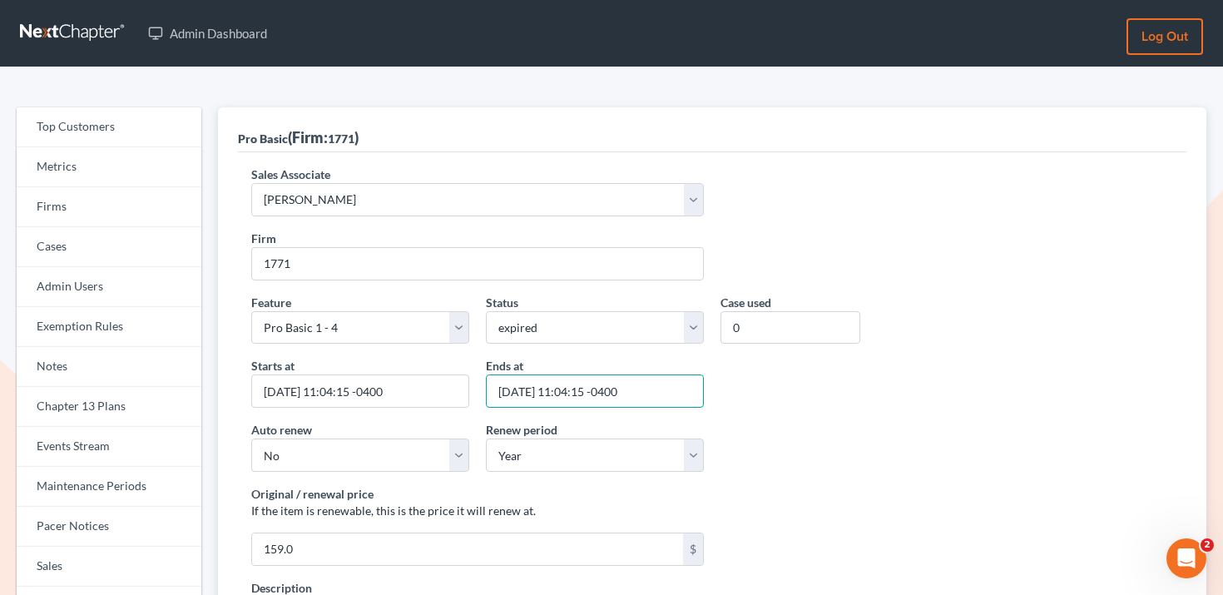
click at [560, 394] on input "[DATE] 11:04:15 -0400" at bounding box center [595, 390] width 218 height 33
type input "[DATE] 11:04:15 -0400"
click at [803, 405] on div "Starts at 2024-09-06 11:04:15 -0400 Ends at 2025-09-06 11:04:15 -0400" at bounding box center [712, 389] width 938 height 64
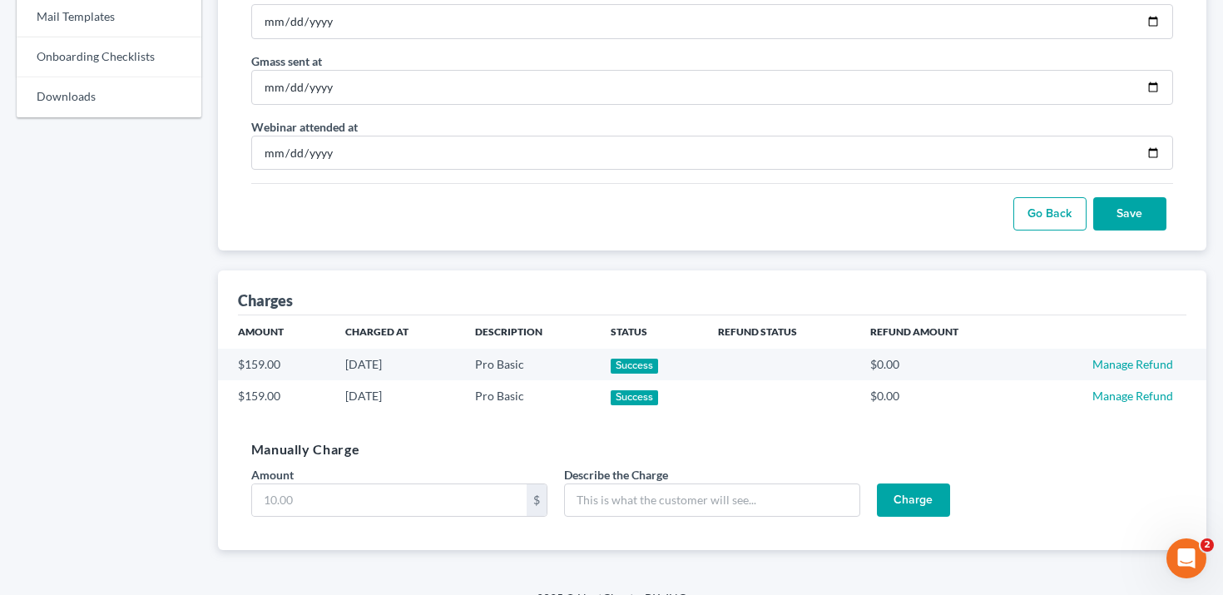
scroll to position [932, 0]
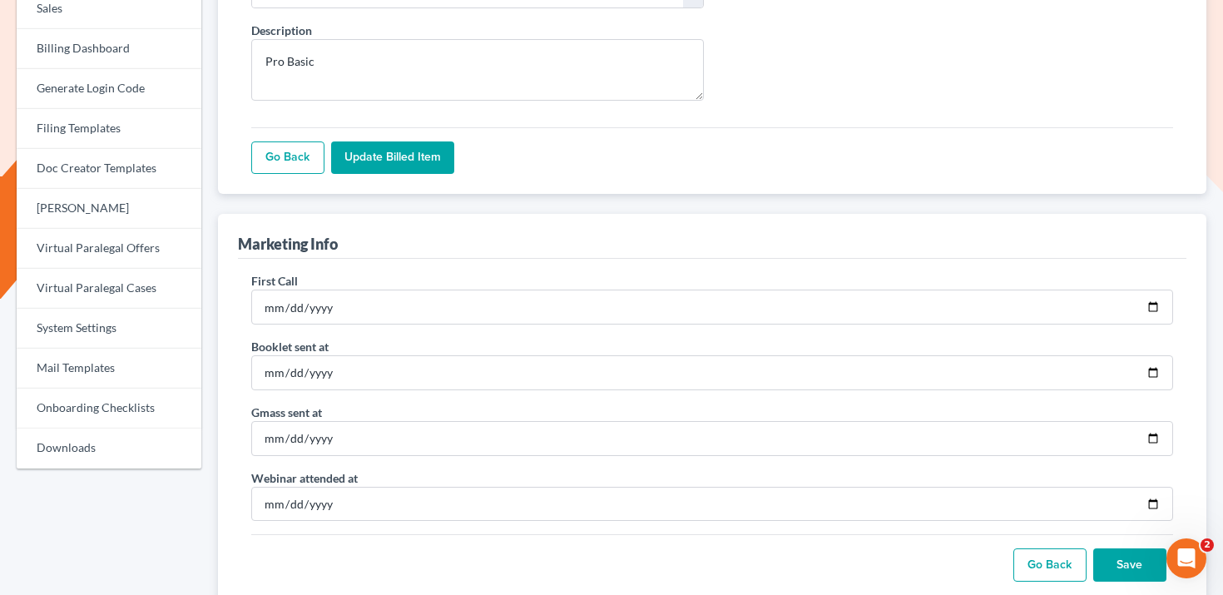
click at [432, 159] on input "Update Billed item" at bounding box center [392, 157] width 123 height 33
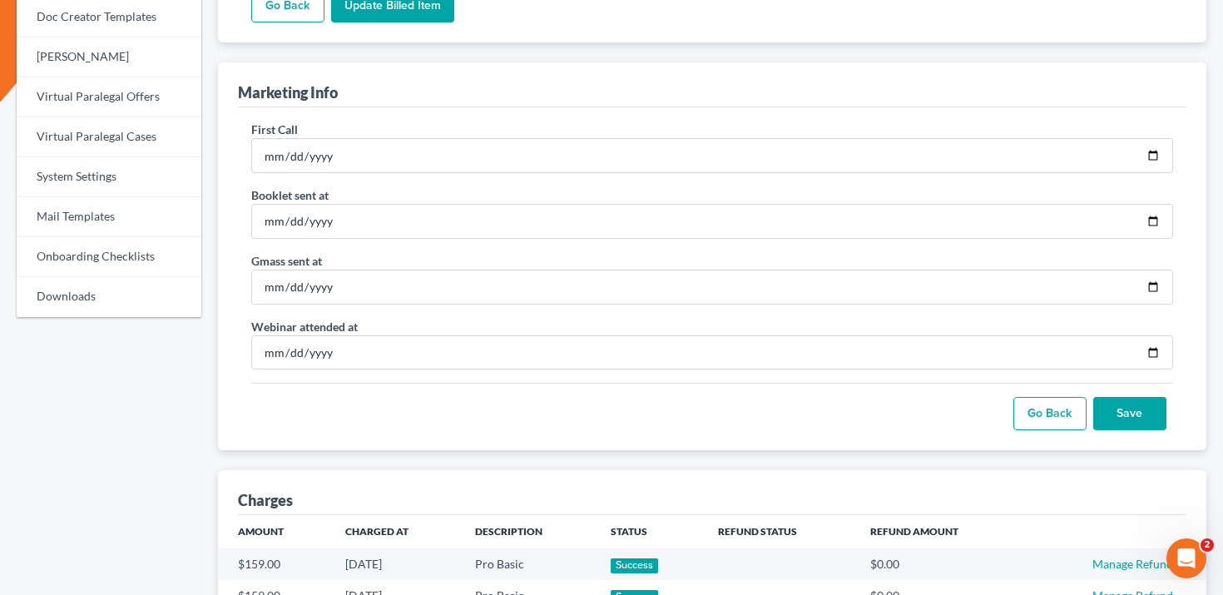
scroll to position [989, 0]
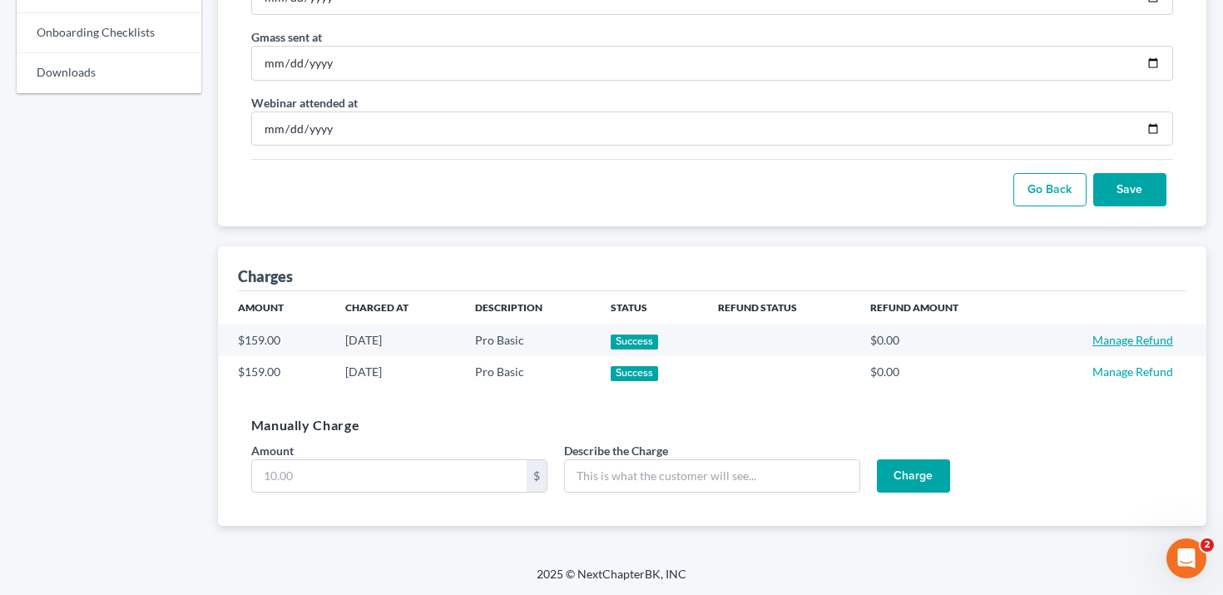
click at [1144, 343] on link "Manage Refund" at bounding box center [1132, 340] width 81 height 14
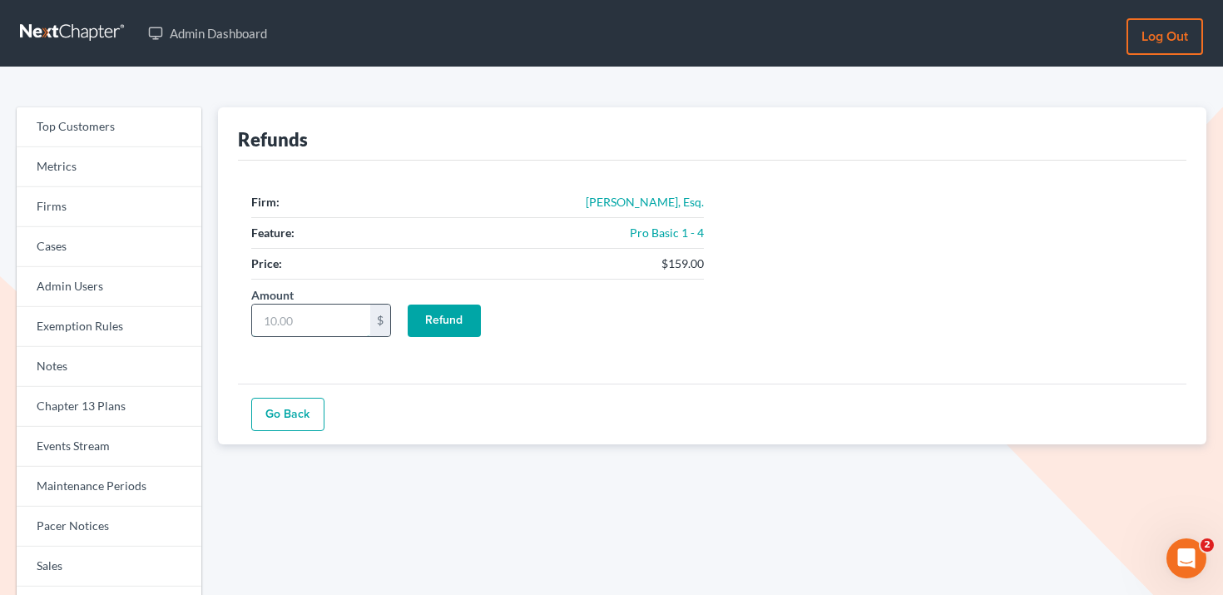
click at [304, 330] on input "Amount" at bounding box center [311, 320] width 118 height 32
type input "159"
click at [447, 323] on input "Refund" at bounding box center [444, 320] width 73 height 33
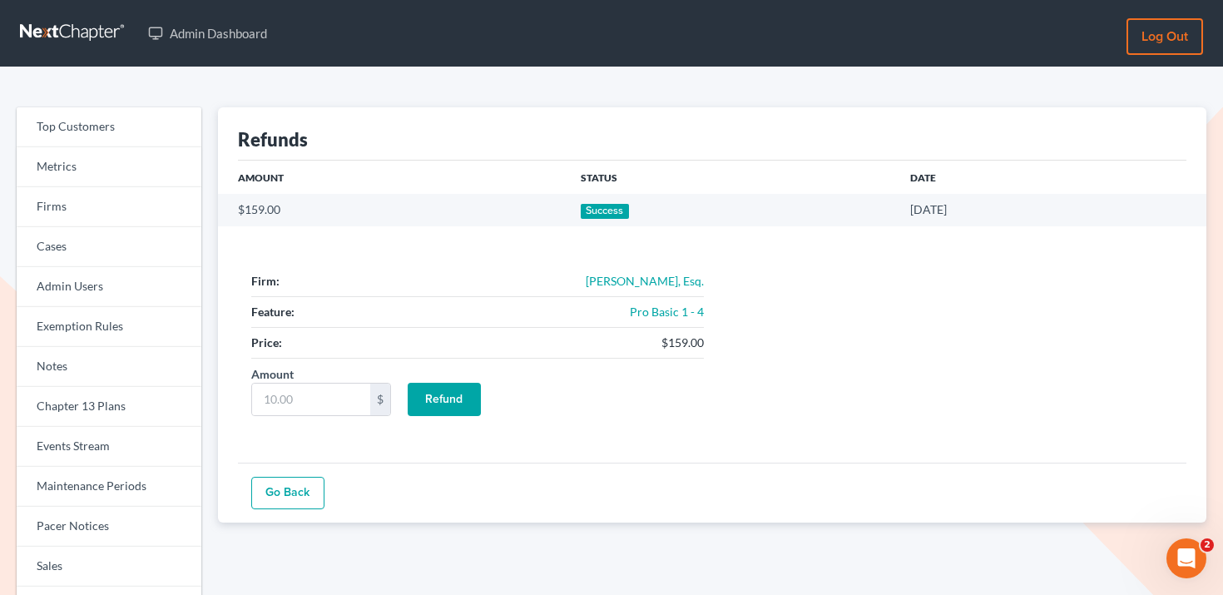
click at [294, 490] on link "Go Back" at bounding box center [287, 493] width 73 height 33
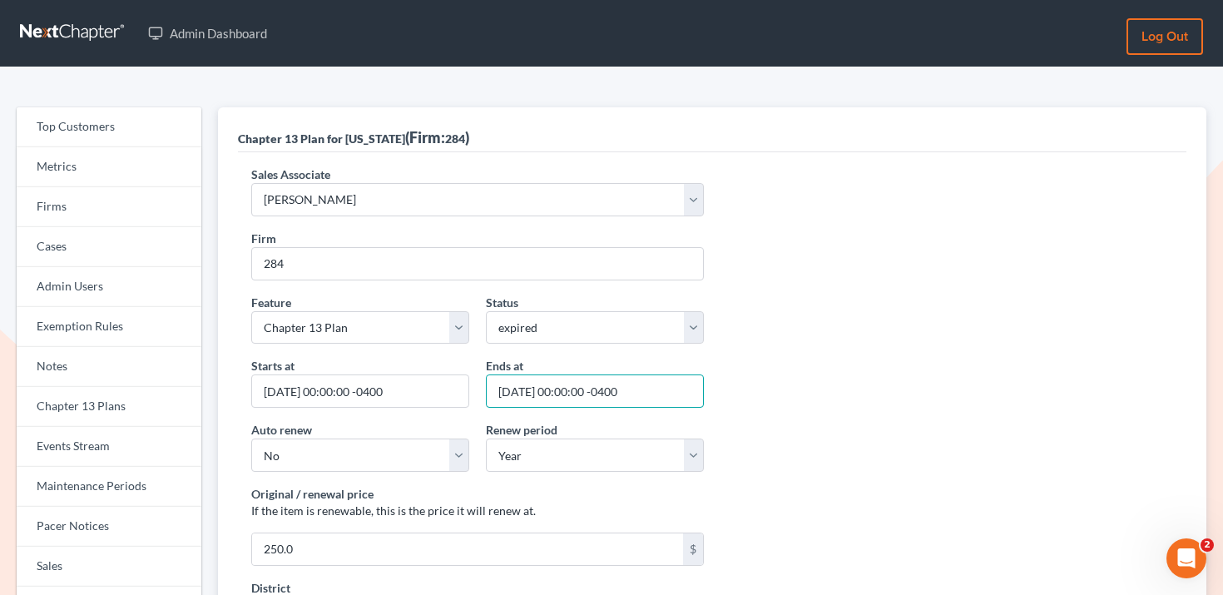
click at [522, 389] on input "2026-09-06 00:00:00 -0400" at bounding box center [595, 390] width 218 height 33
type input "2025-09-06 00:00:00 -0400"
click at [865, 307] on div "Feature Start Plus Plan Pro Plus Plan Whoa Plan Credit Report Credit Report Mon…" at bounding box center [712, 326] width 938 height 64
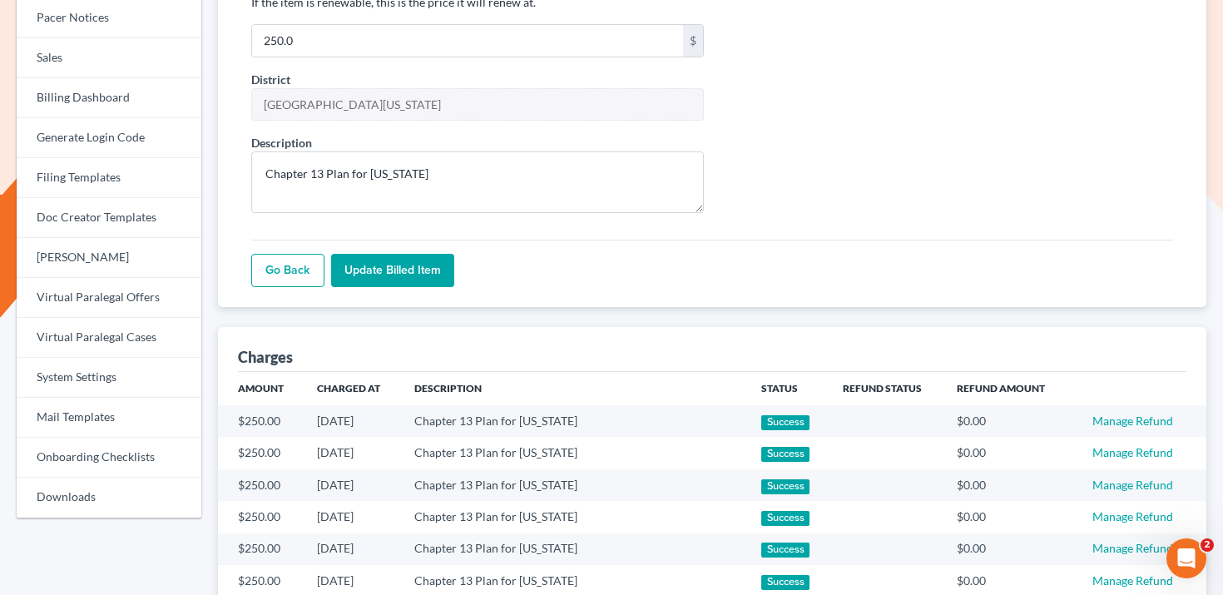
click at [439, 269] on input "Update Billed item" at bounding box center [392, 270] width 123 height 33
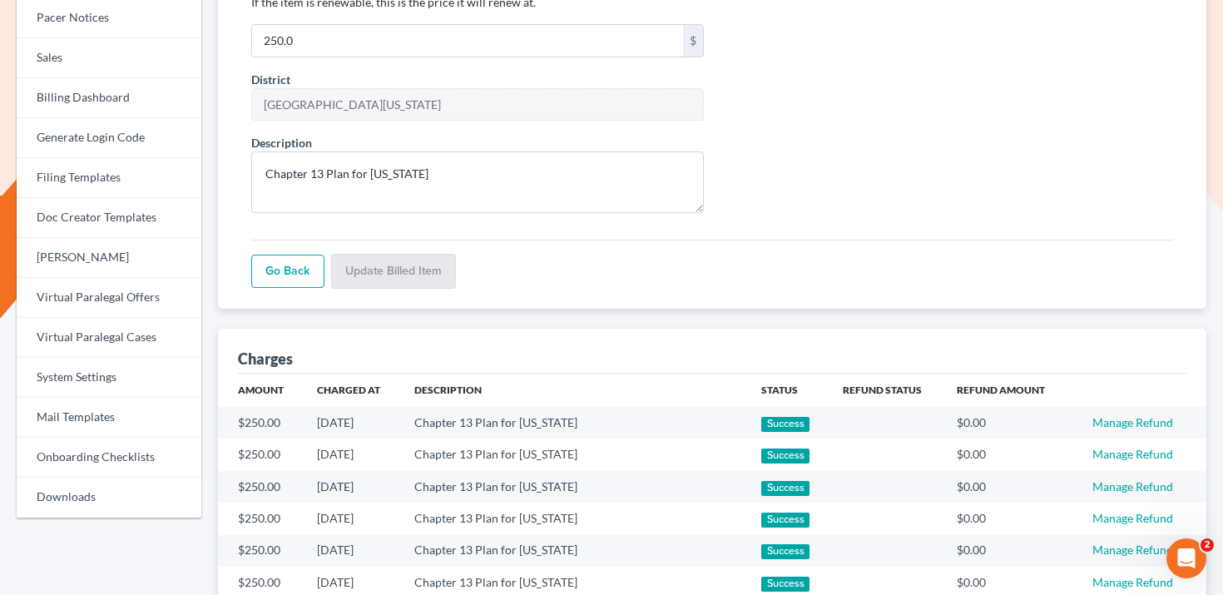
scroll to position [508, 0]
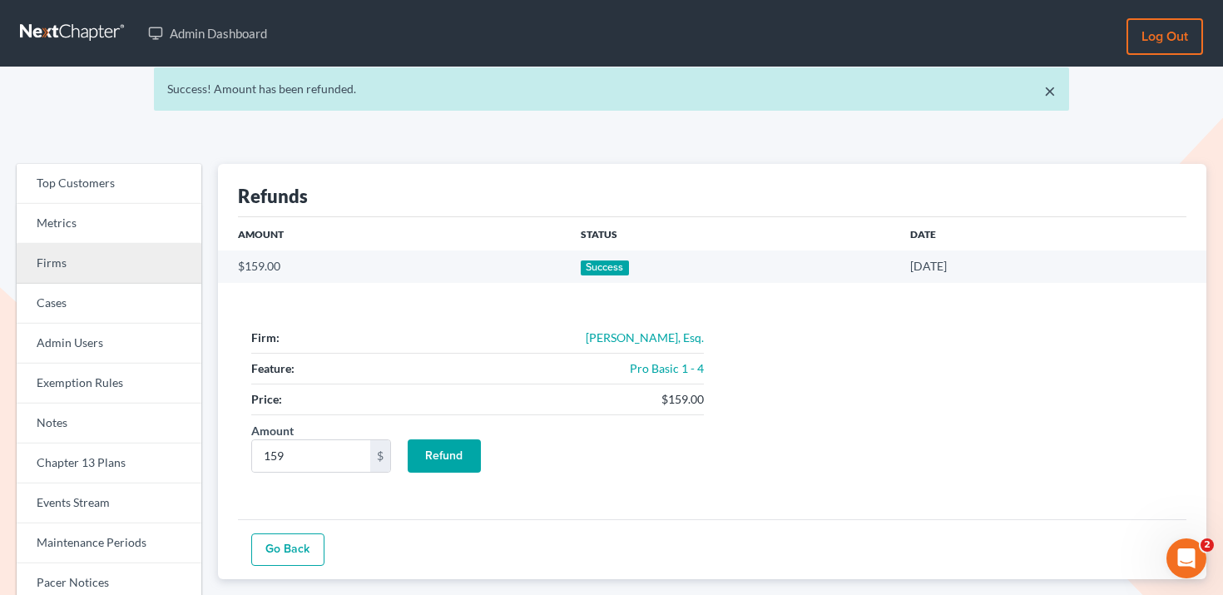
click at [152, 256] on link "Firms" at bounding box center [109, 264] width 185 height 40
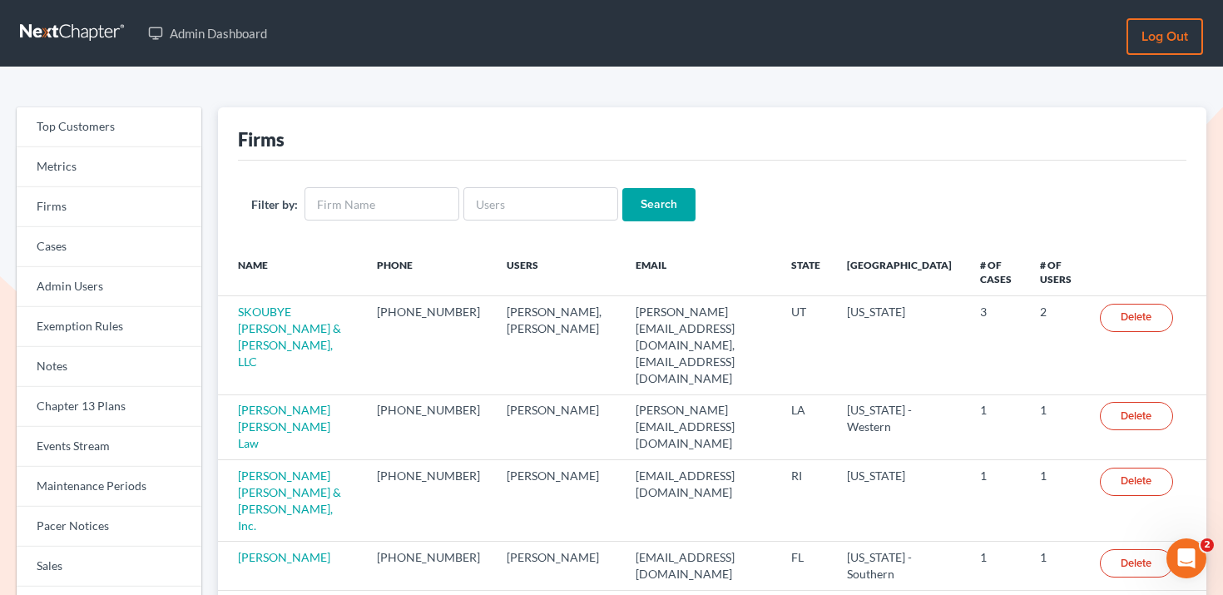
click at [568, 178] on div "Filter by: Search" at bounding box center [712, 204] width 948 height 87
click at [548, 203] on input "text" at bounding box center [540, 203] width 155 height 33
paste input "[EMAIL_ADDRESS][DOMAIN_NAME]"
type input "[EMAIL_ADDRESS][DOMAIN_NAME]"
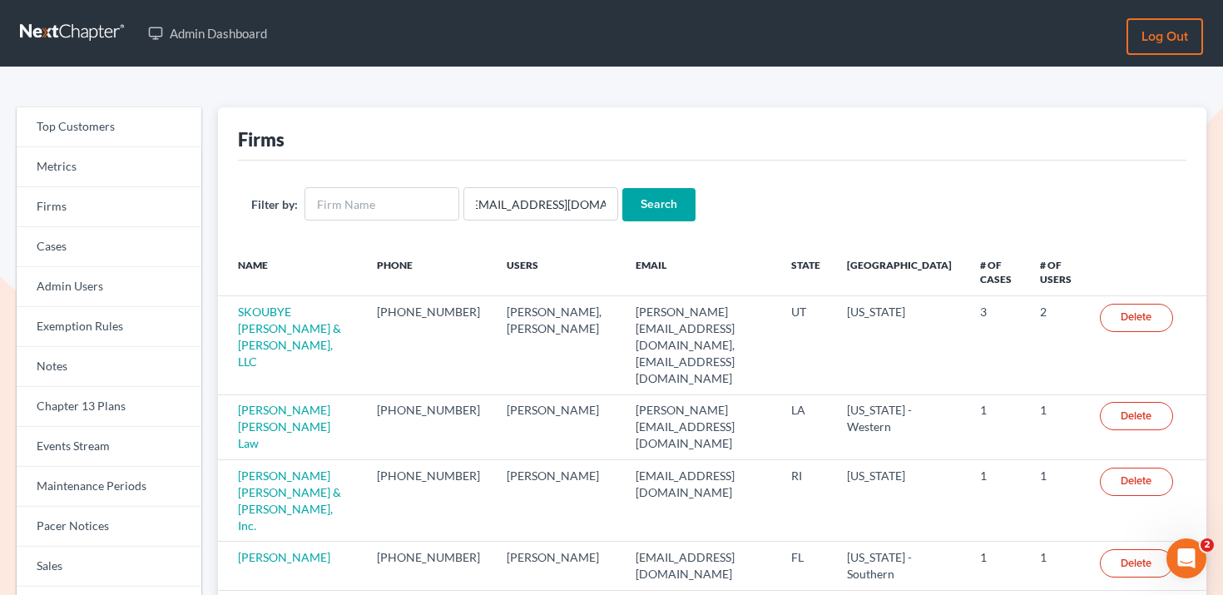
click at [652, 201] on input "Search" at bounding box center [658, 204] width 73 height 33
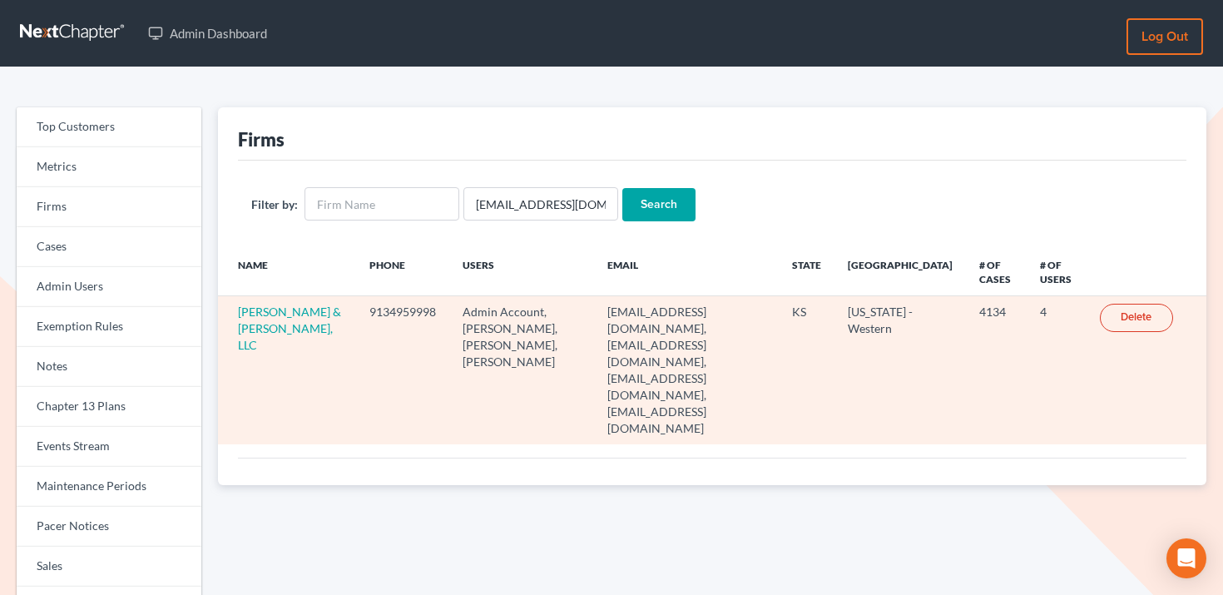
click at [269, 320] on td "Patton & Dean, LLC" at bounding box center [287, 370] width 139 height 148
click at [268, 311] on link "[PERSON_NAME] & [PERSON_NAME], LLC" at bounding box center [289, 327] width 103 height 47
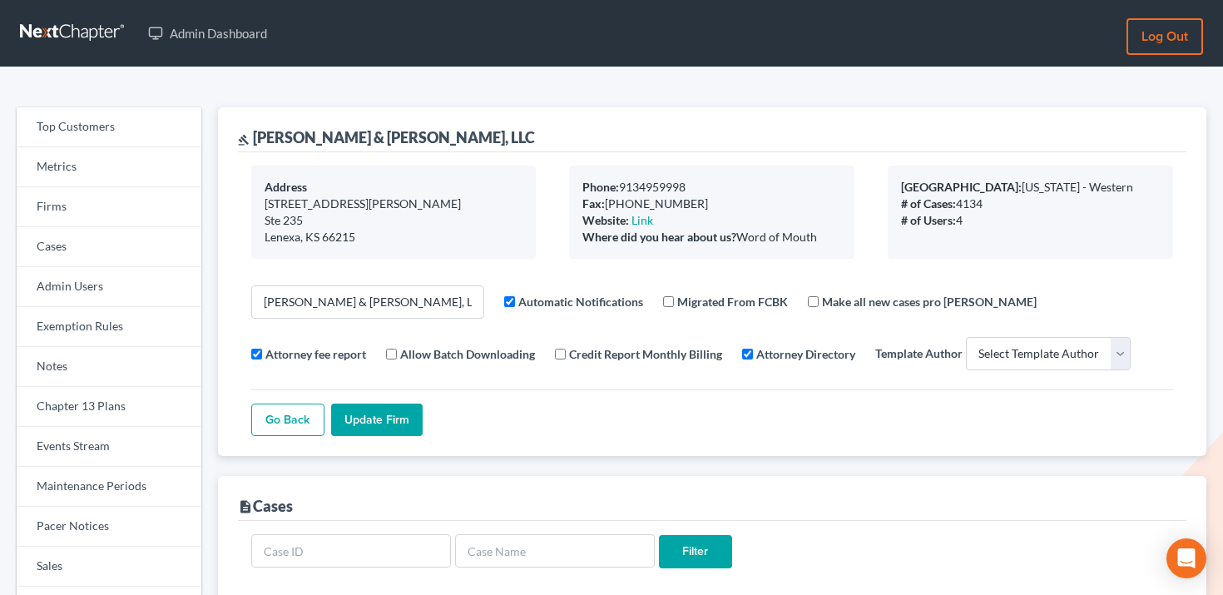
select select
click at [101, 200] on link "Firms" at bounding box center [109, 207] width 185 height 40
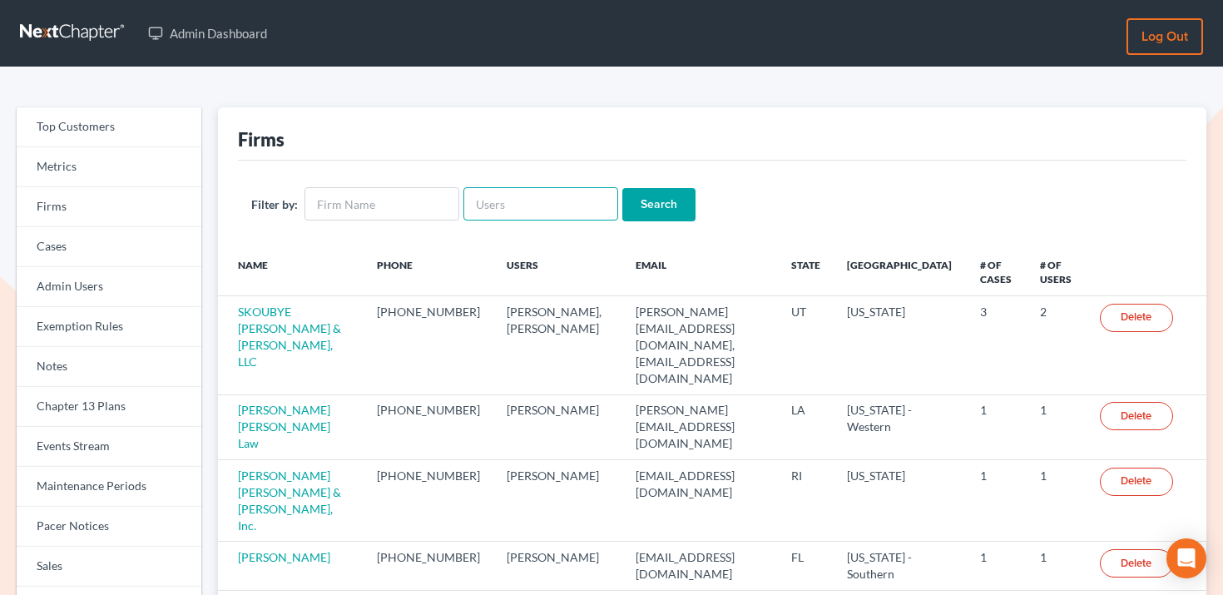
click at [489, 216] on input "text" at bounding box center [540, 203] width 155 height 33
paste input "[EMAIL_ADDRESS][DOMAIN_NAME]"
type input "[EMAIL_ADDRESS][DOMAIN_NAME]"
click at [659, 202] on input "Search" at bounding box center [658, 204] width 73 height 33
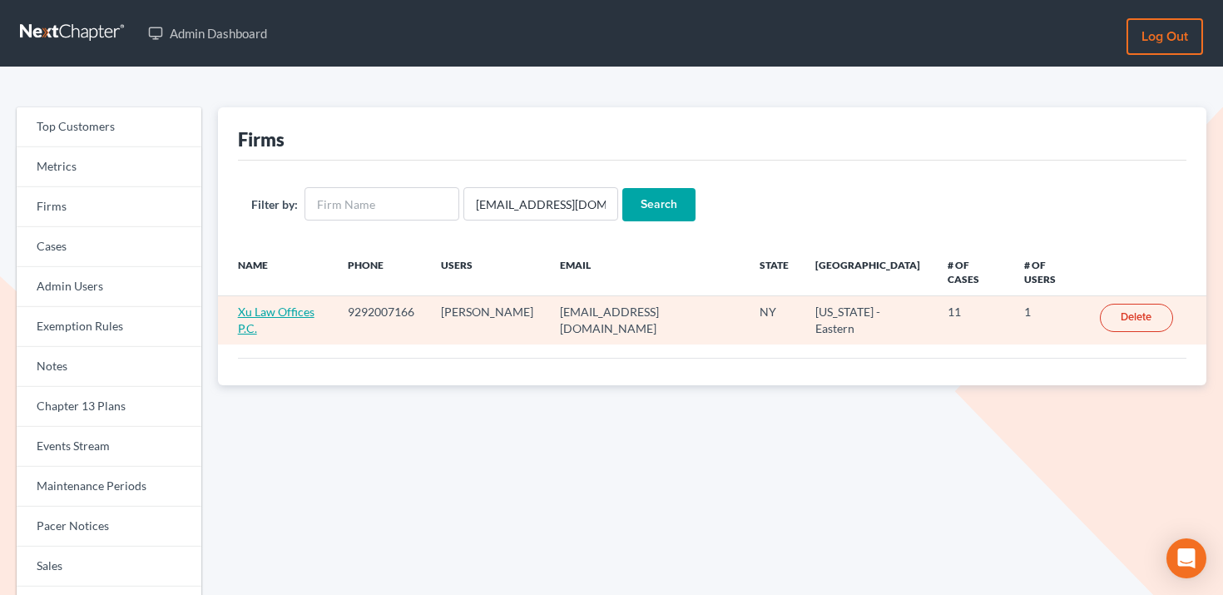
click at [279, 304] on link "Xu Law Offices P.C." at bounding box center [276, 319] width 77 height 31
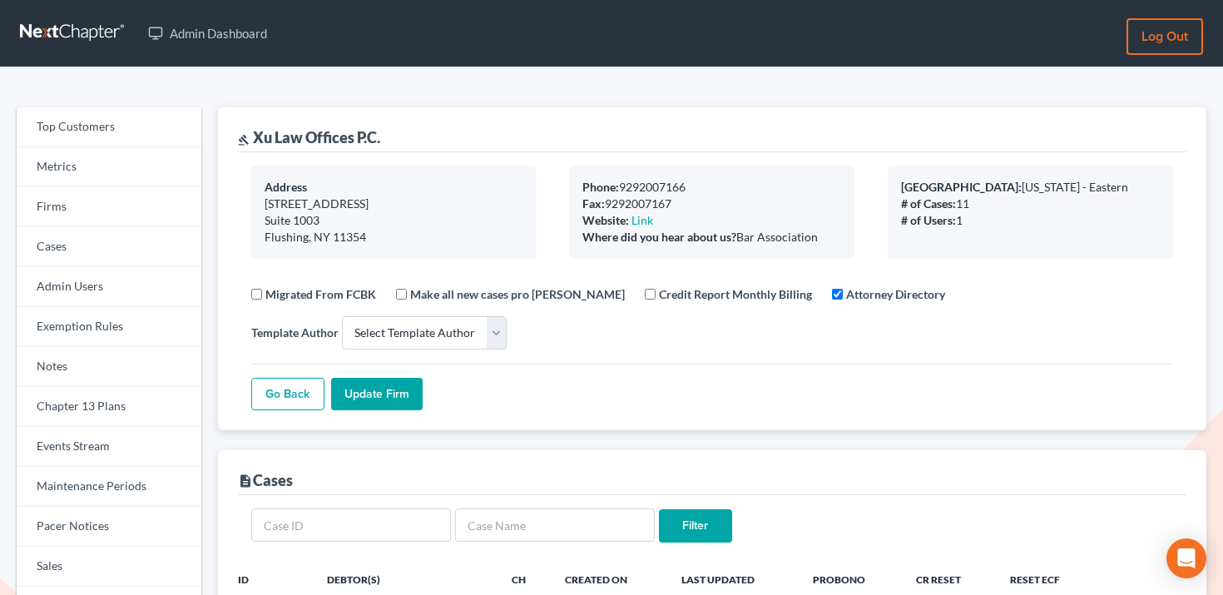
select select
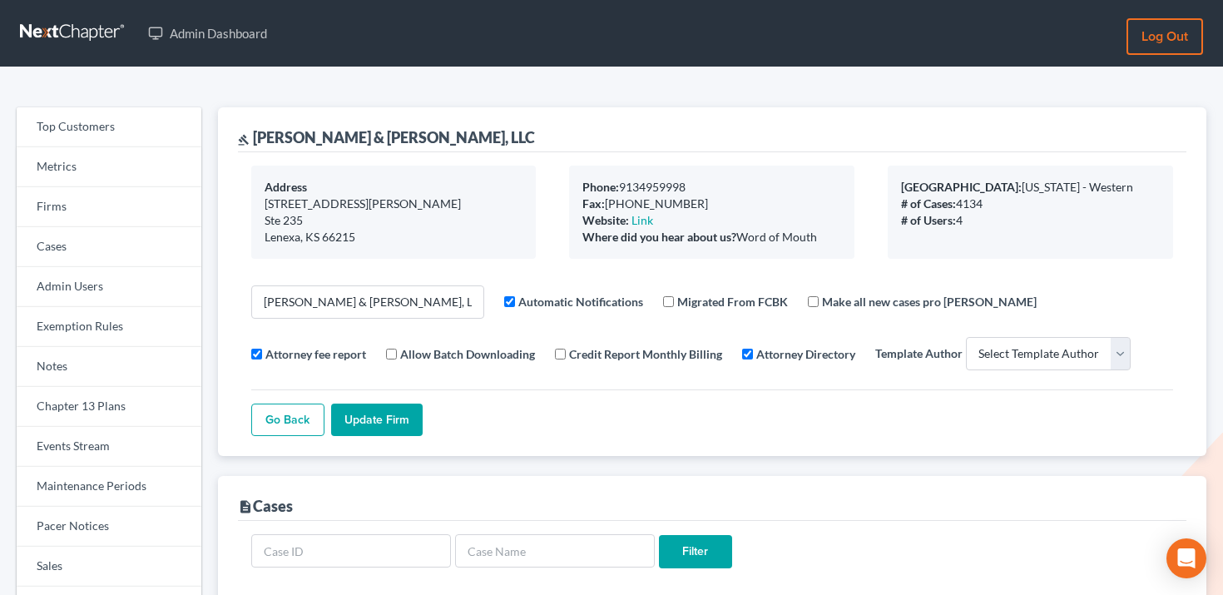
select select
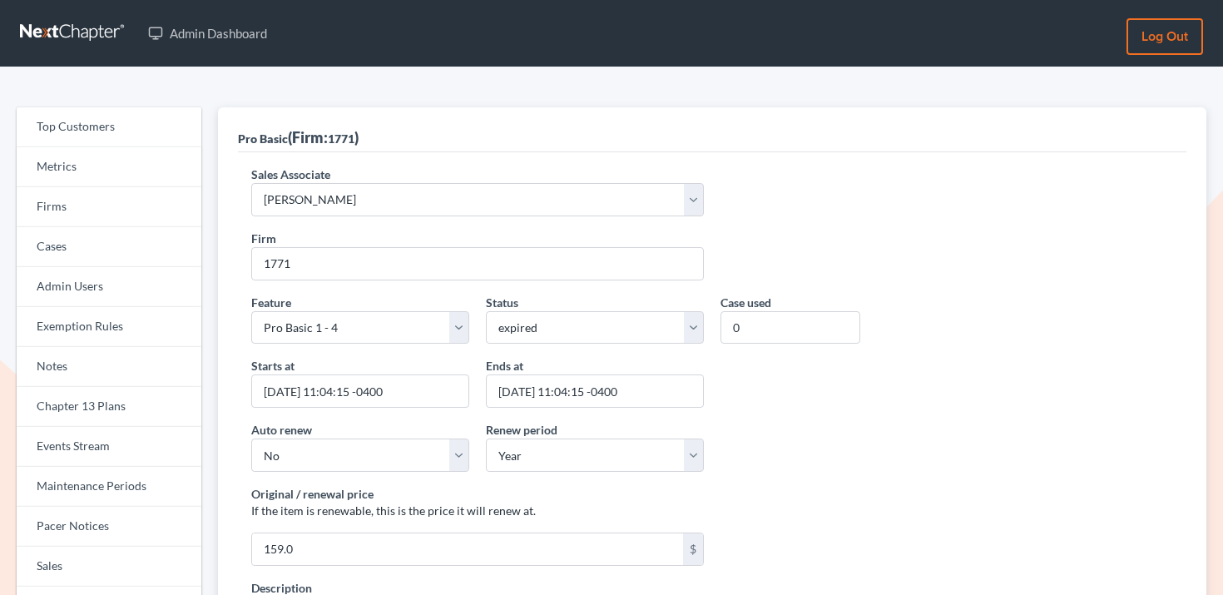
scroll to position [932, 0]
select select "expired"
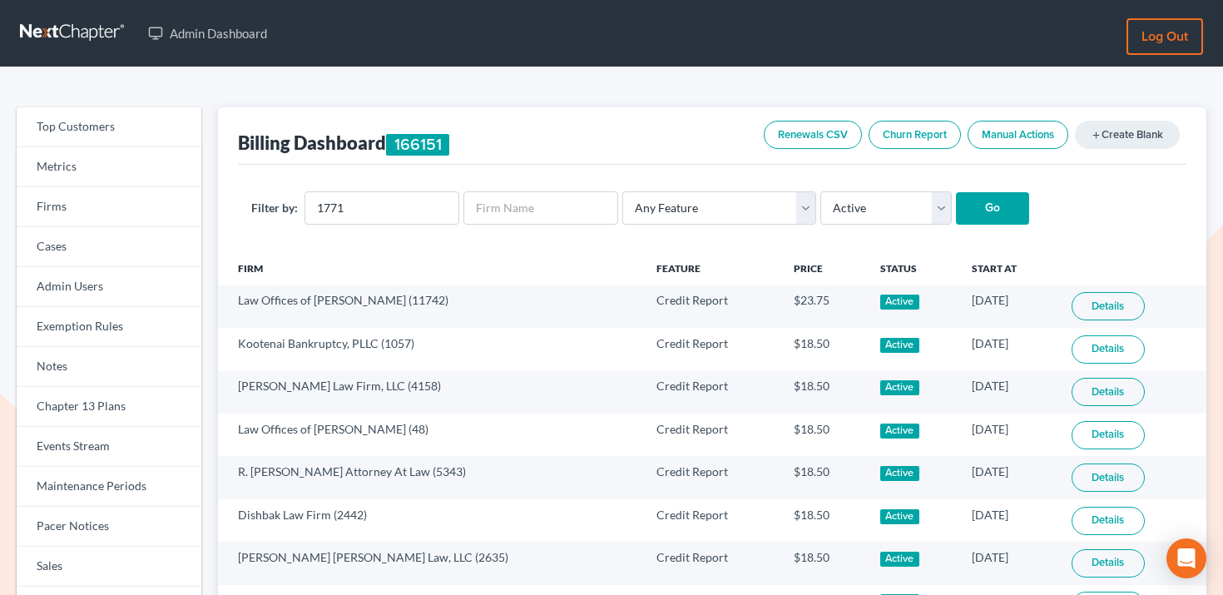
select select "active"
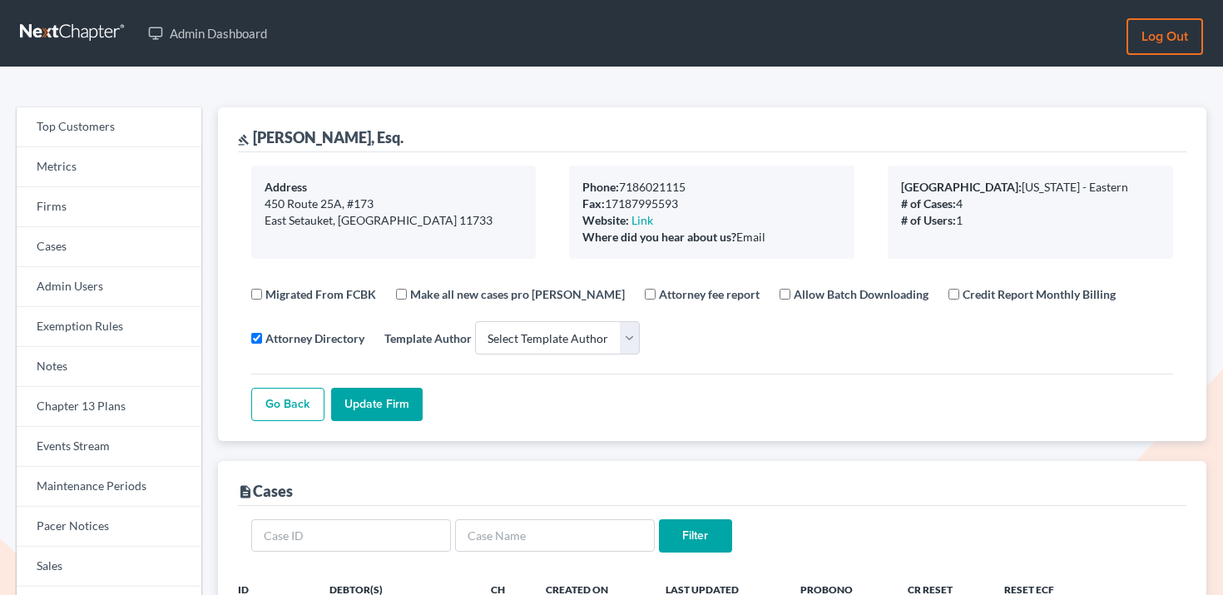
select select
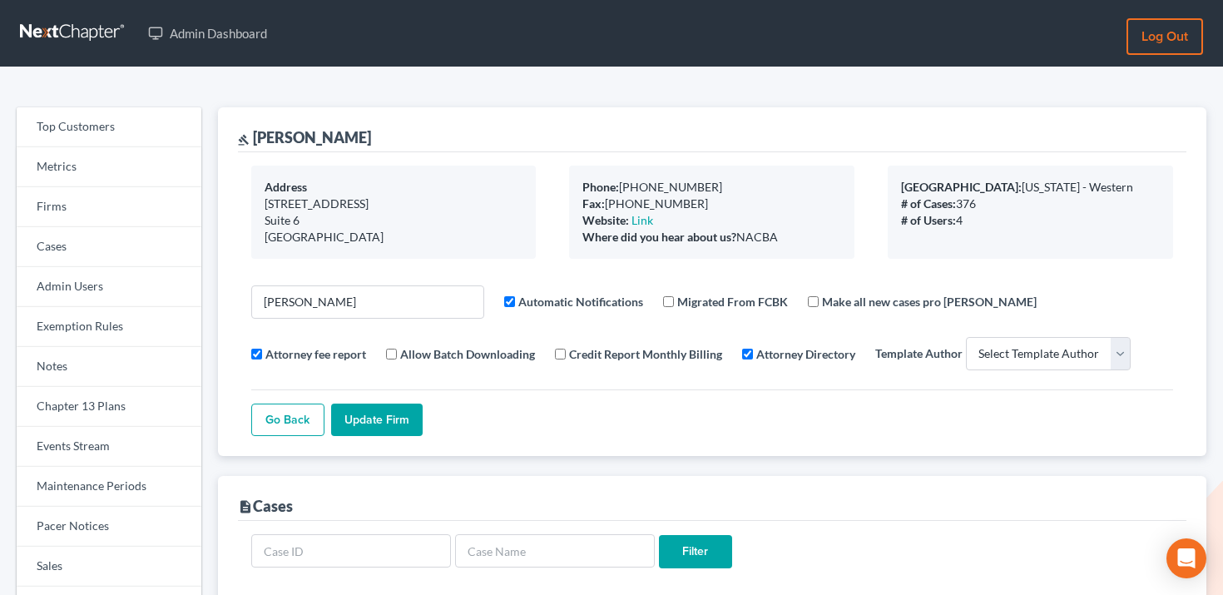
select select
click at [172, 205] on link "Firms" at bounding box center [109, 207] width 185 height 40
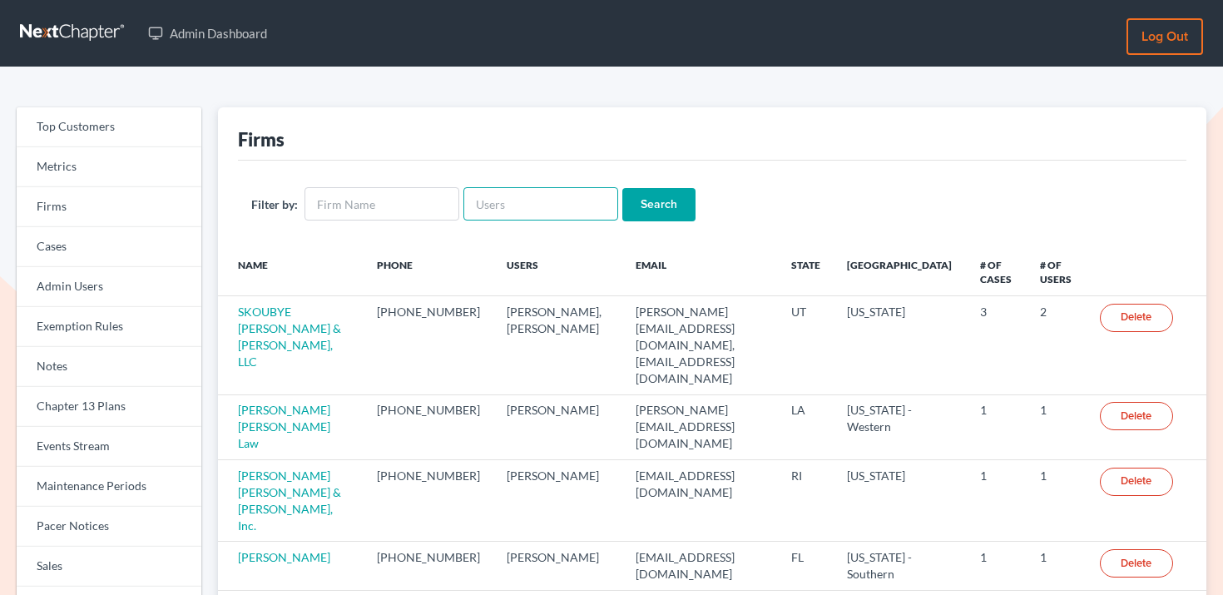
click at [503, 208] on input "text" at bounding box center [540, 203] width 155 height 33
paste input "rpatton@pattondean.com"
type input "[EMAIL_ADDRESS][DOMAIN_NAME]"
click at [625, 199] on input "Search" at bounding box center [658, 204] width 73 height 33
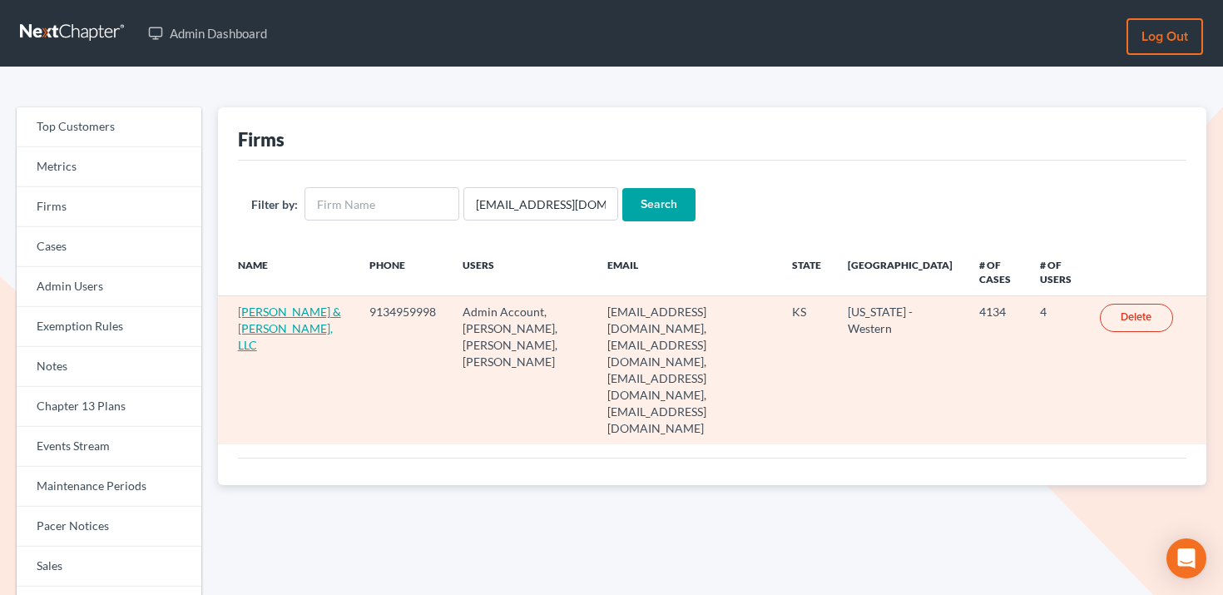
click at [264, 313] on link "[PERSON_NAME] & [PERSON_NAME], LLC" at bounding box center [289, 327] width 103 height 47
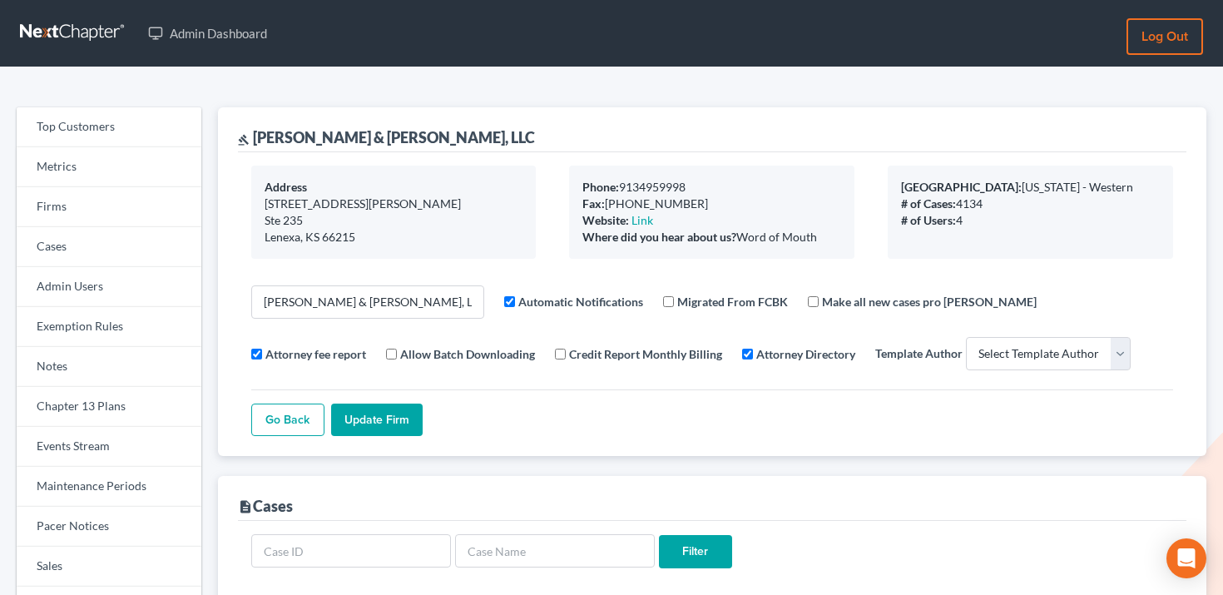
select select
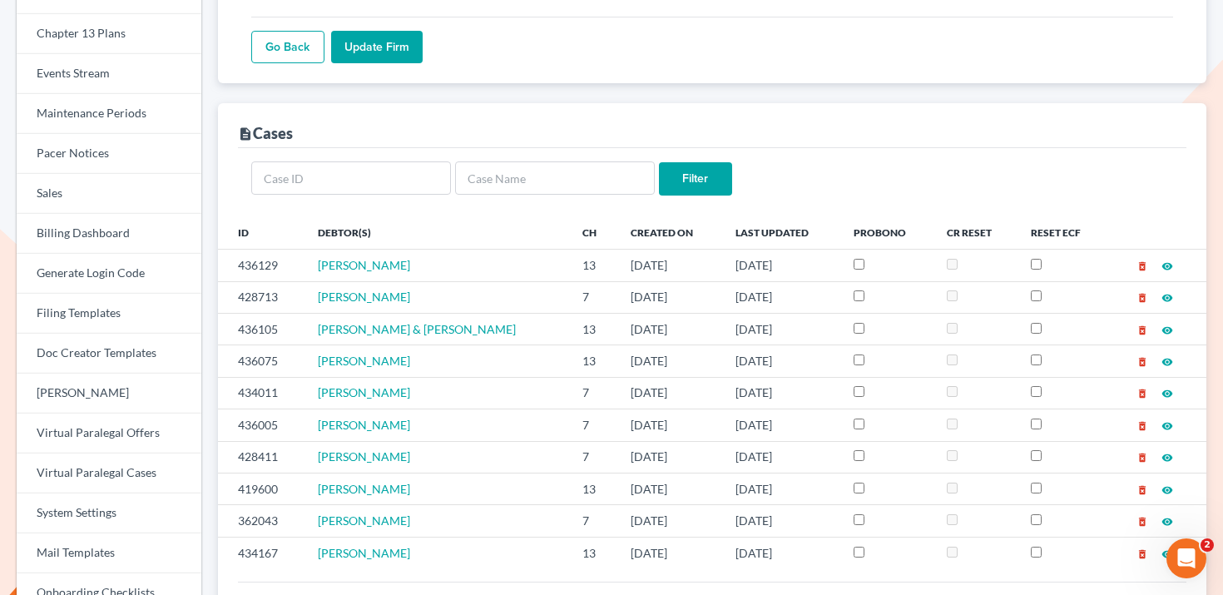
scroll to position [406, 0]
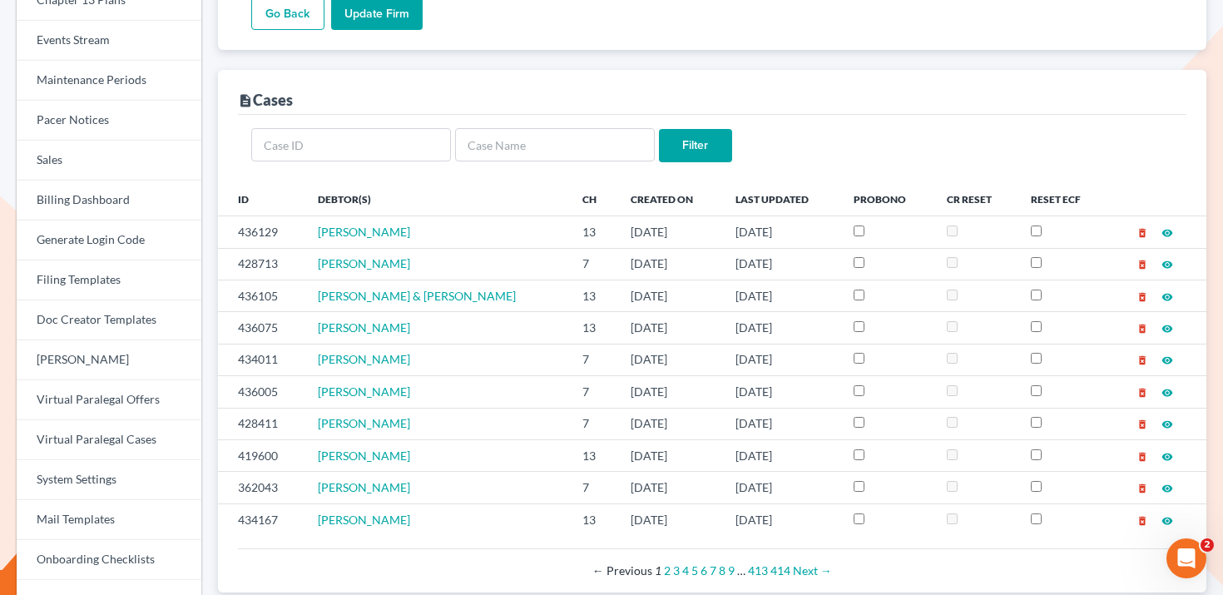
click at [921, 25] on div "Go Back Update Firm" at bounding box center [711, 6] width 921 height 47
